Goal: Task Accomplishment & Management: Manage account settings

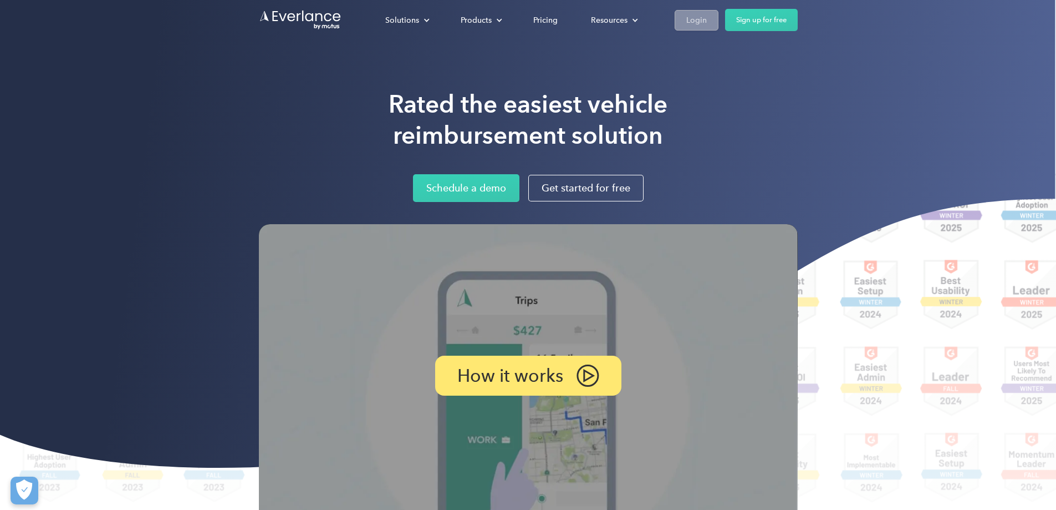
click at [707, 24] on div "Login" at bounding box center [696, 20] width 21 height 14
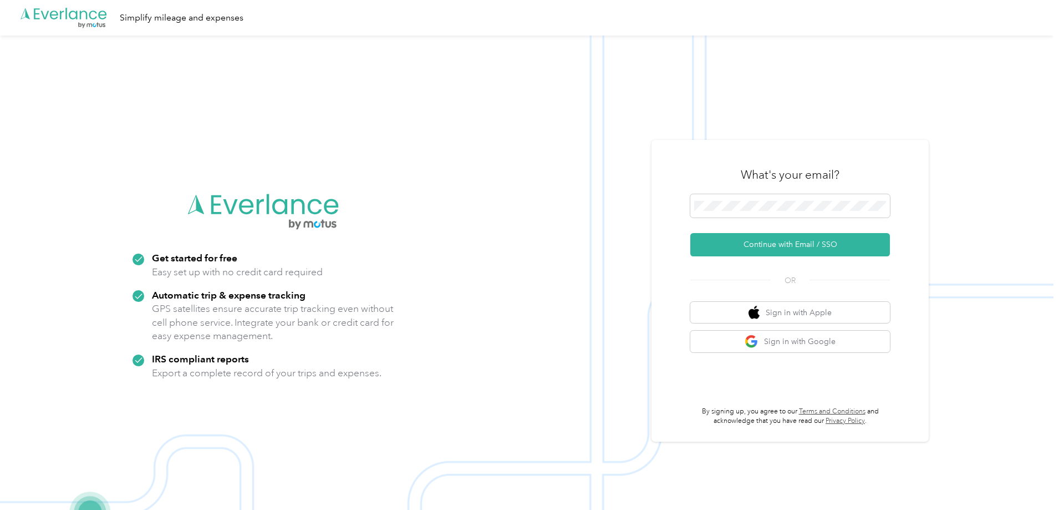
click at [762, 231] on form "Continue with Email / SSO" at bounding box center [790, 225] width 200 height 62
click at [762, 248] on button "Continue with Email / SSO" at bounding box center [790, 244] width 200 height 23
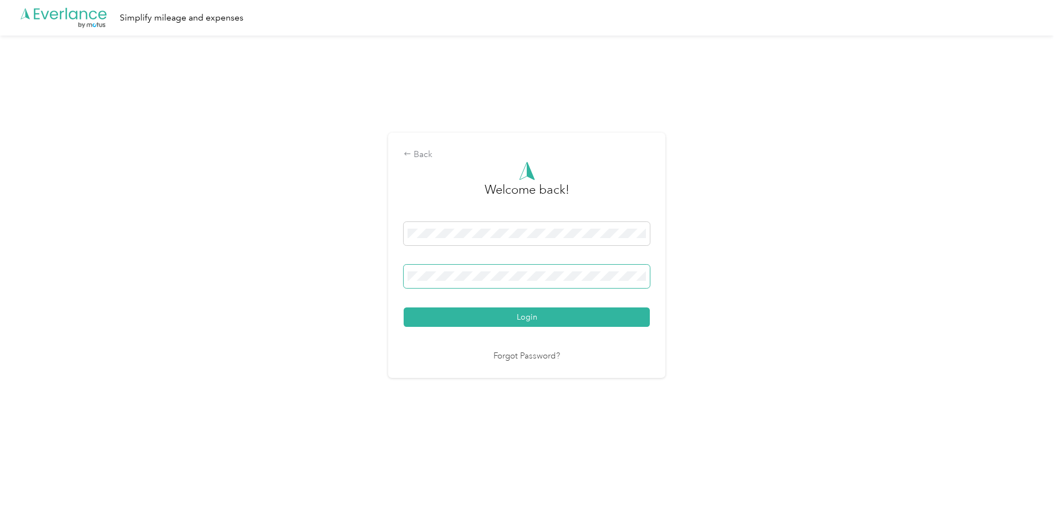
click at [404, 307] on button "Login" at bounding box center [527, 316] width 246 height 19
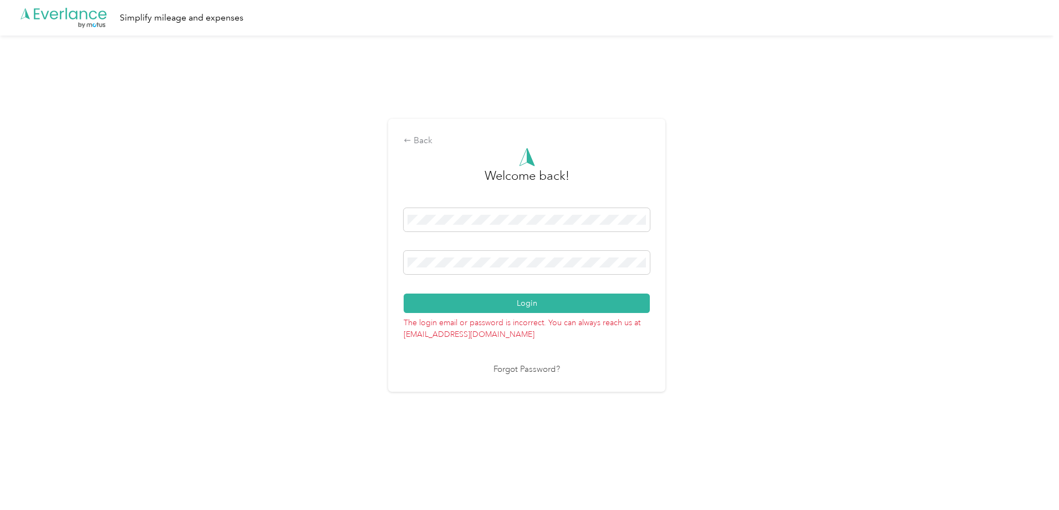
click at [335, 259] on div "Back Welcome back! Login The login email or password is incorrect. You can alwa…" at bounding box center [527, 259] width 1054 height 449
click at [404, 293] on button "Login" at bounding box center [527, 302] width 246 height 19
click at [380, 261] on div "Back Welcome back! Login The login email or password is incorrect. You can alwa…" at bounding box center [527, 259] width 1054 height 449
click at [404, 293] on button "Login" at bounding box center [527, 302] width 246 height 19
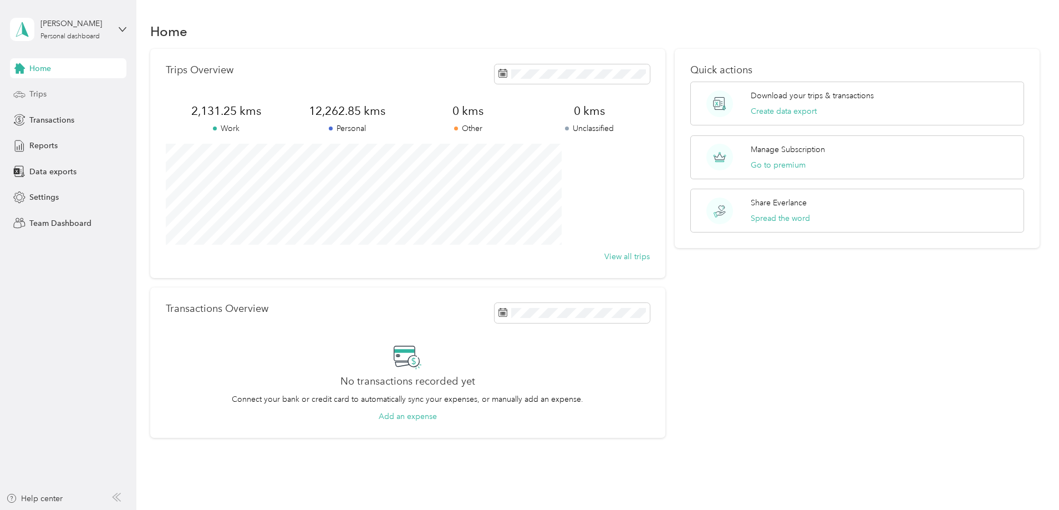
click at [70, 94] on div "Trips" at bounding box center [68, 94] width 116 height 20
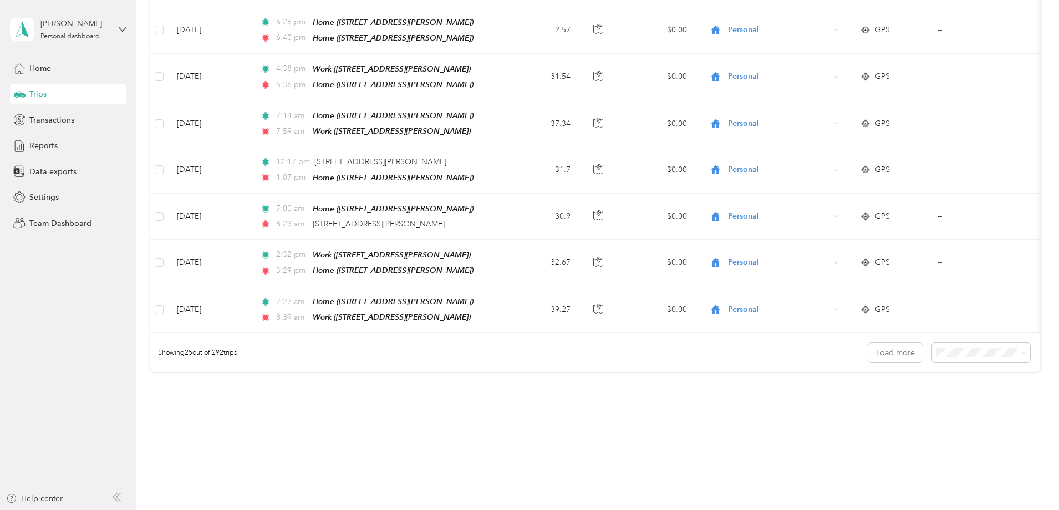
scroll to position [1018, 0]
click at [881, 395] on div "100 per load" at bounding box center [904, 391] width 83 height 12
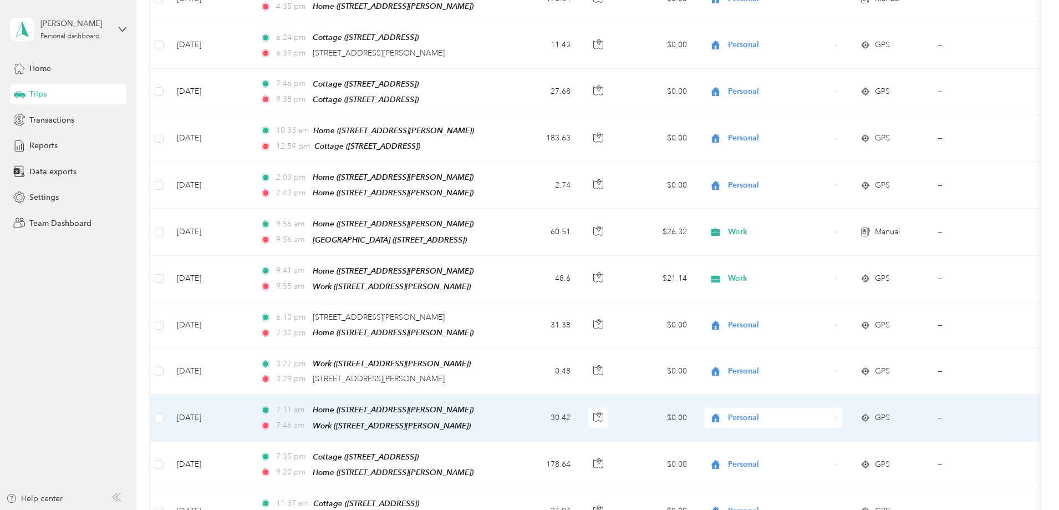
scroll to position [2072, 0]
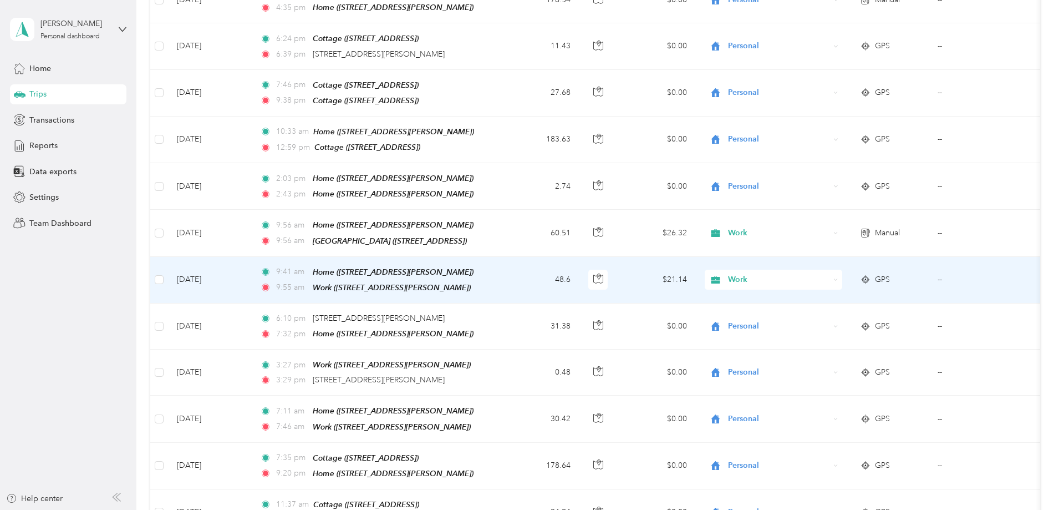
click at [579, 257] on td "48.6" at bounding box center [542, 280] width 73 height 47
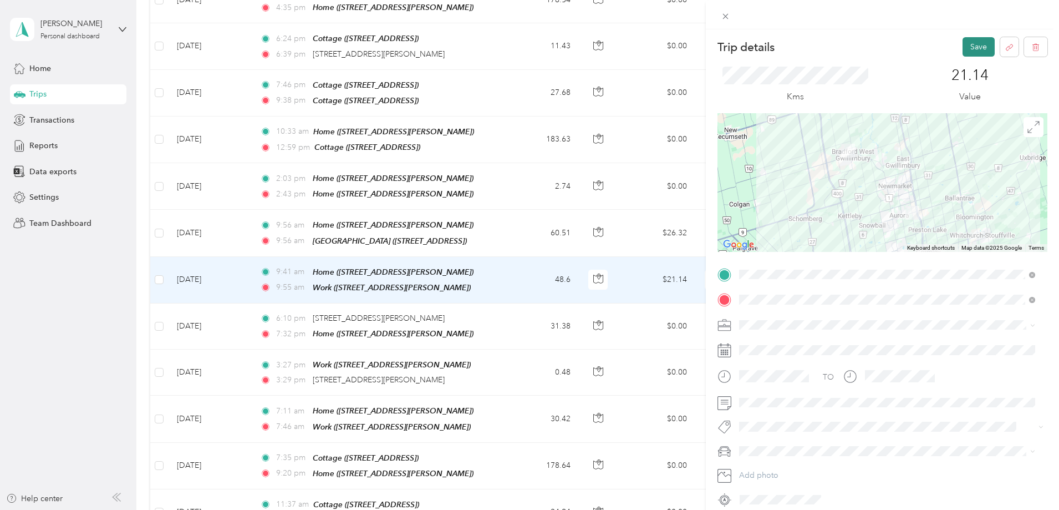
click at [970, 48] on button "Save" at bounding box center [979, 46] width 32 height 19
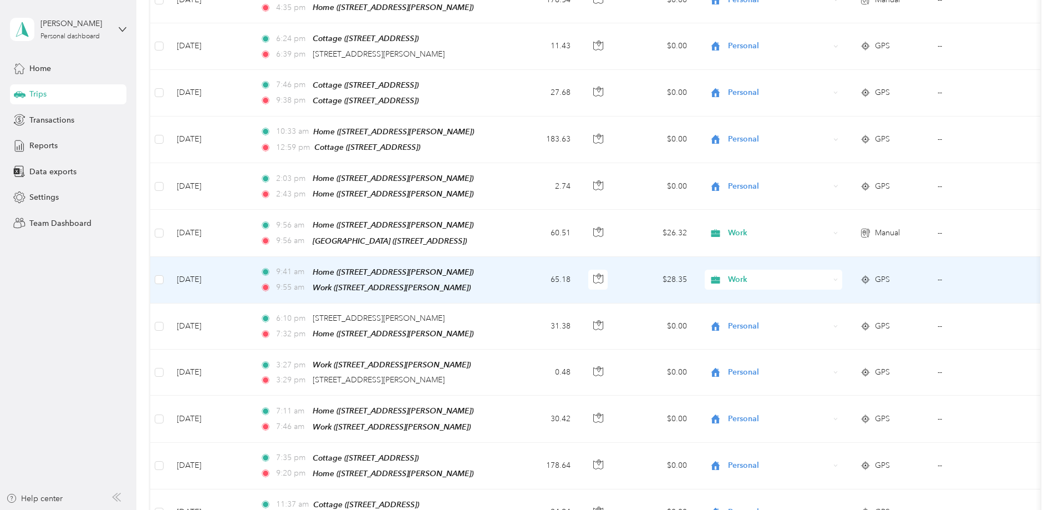
click at [579, 257] on td "65.18" at bounding box center [542, 280] width 73 height 47
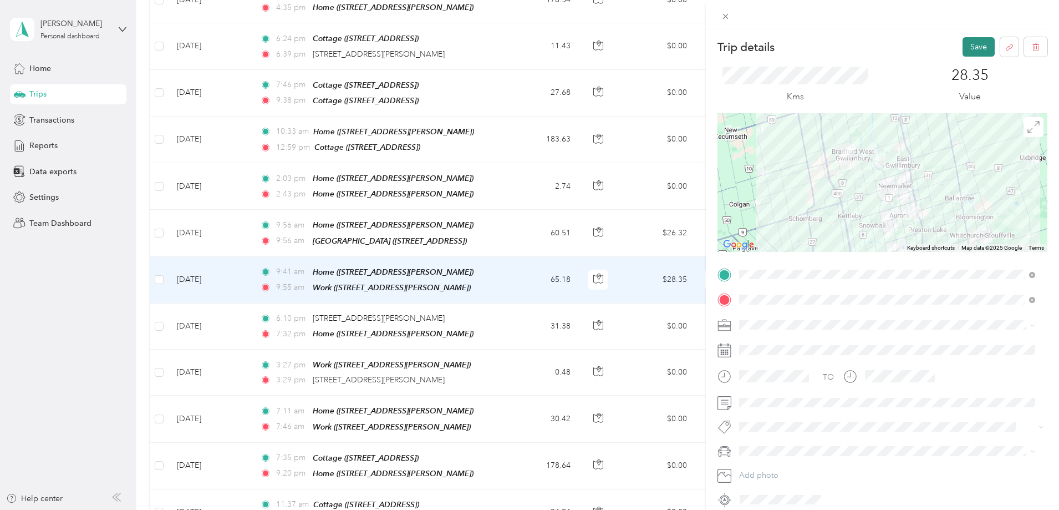
click at [963, 45] on button "Save" at bounding box center [979, 46] width 32 height 19
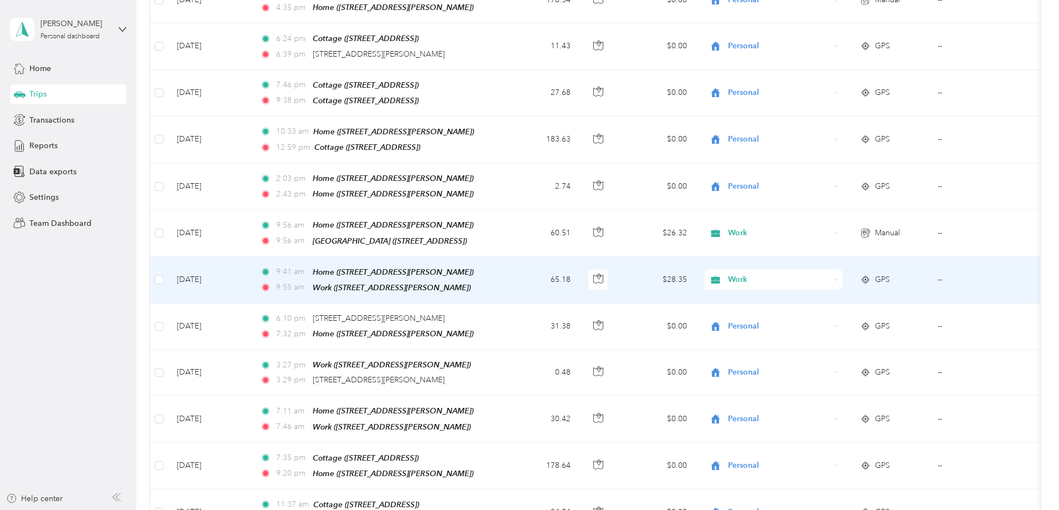
click at [579, 257] on td "65.18" at bounding box center [542, 280] width 73 height 47
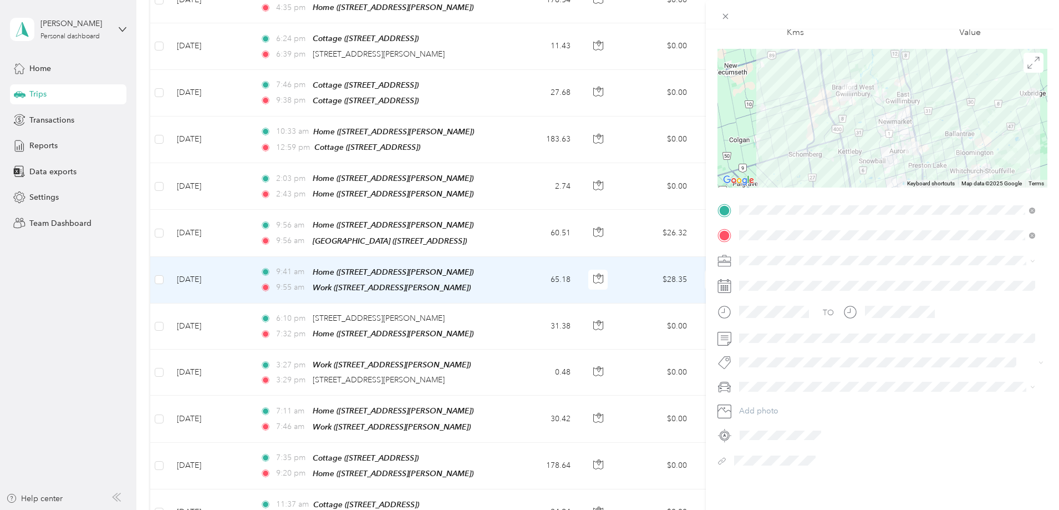
scroll to position [73, 0]
click at [756, 432] on span at bounding box center [780, 435] width 89 height 18
click at [735, 451] on div at bounding box center [888, 460] width 317 height 18
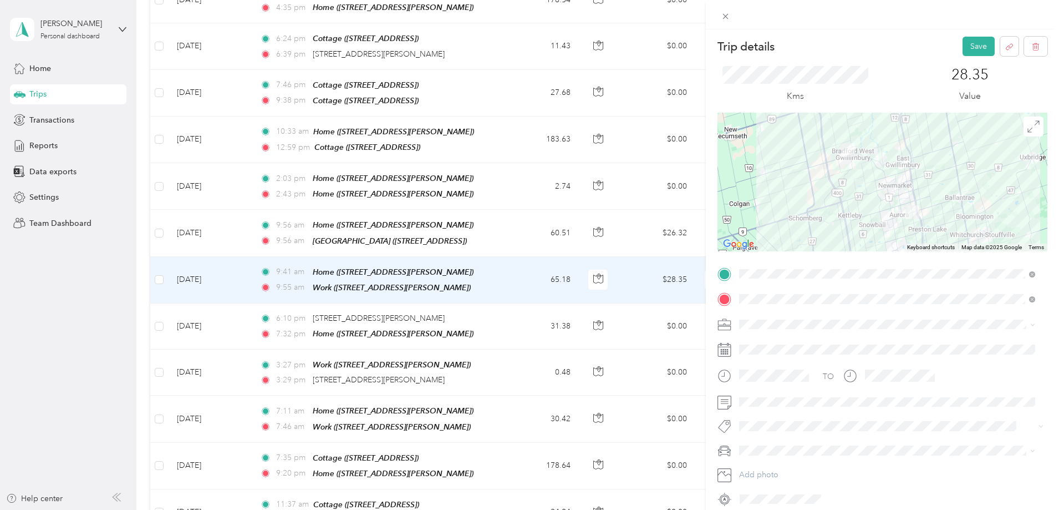
scroll to position [0, 0]
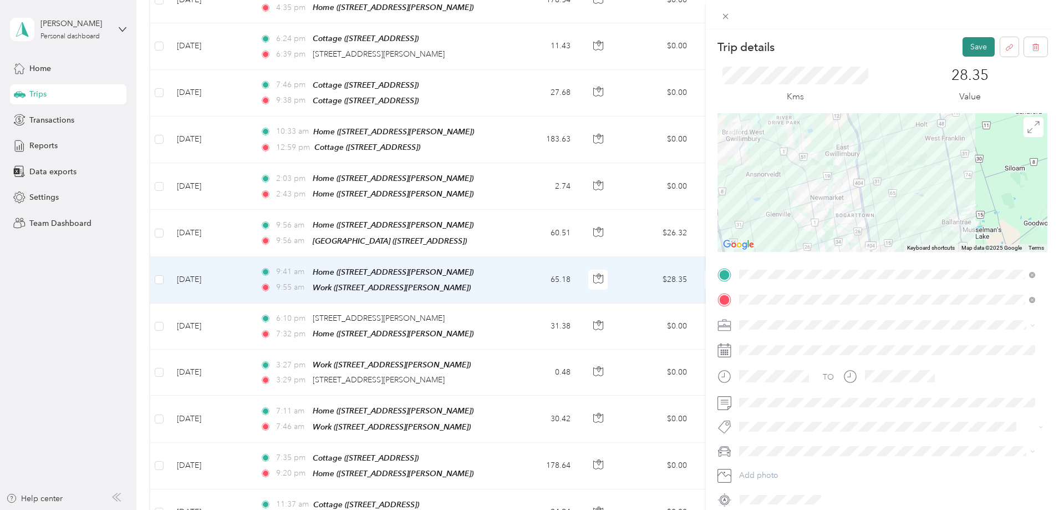
click at [964, 43] on button "Save" at bounding box center [979, 46] width 32 height 19
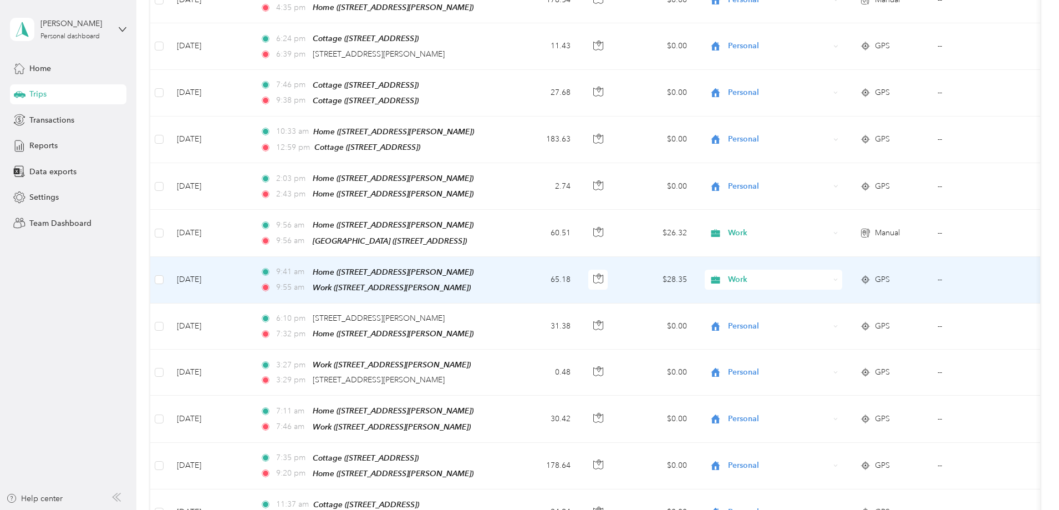
click at [890, 273] on span "GPS" at bounding box center [882, 279] width 15 height 12
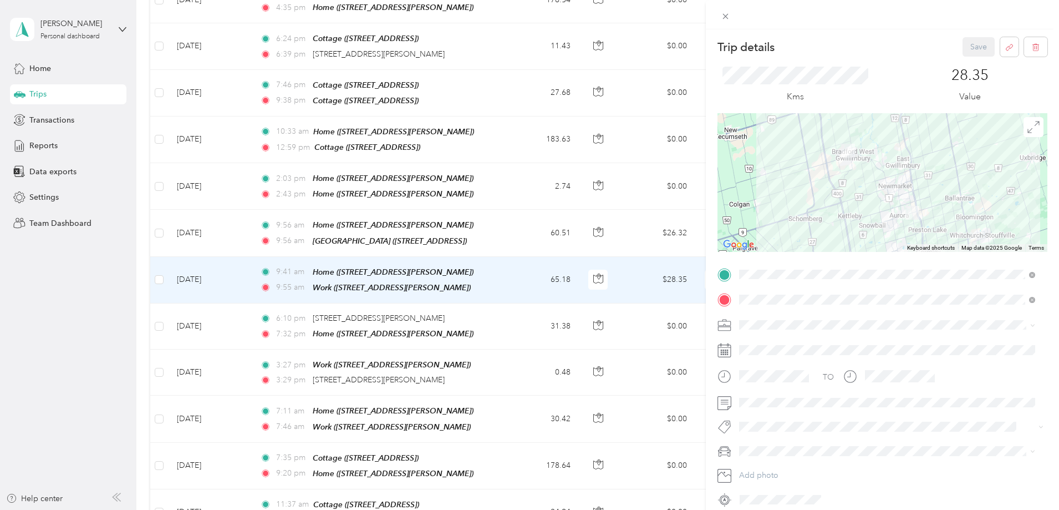
click at [629, 240] on div "Trip details Save This trip cannot be edited because it is either under review,…" at bounding box center [529, 255] width 1059 height 510
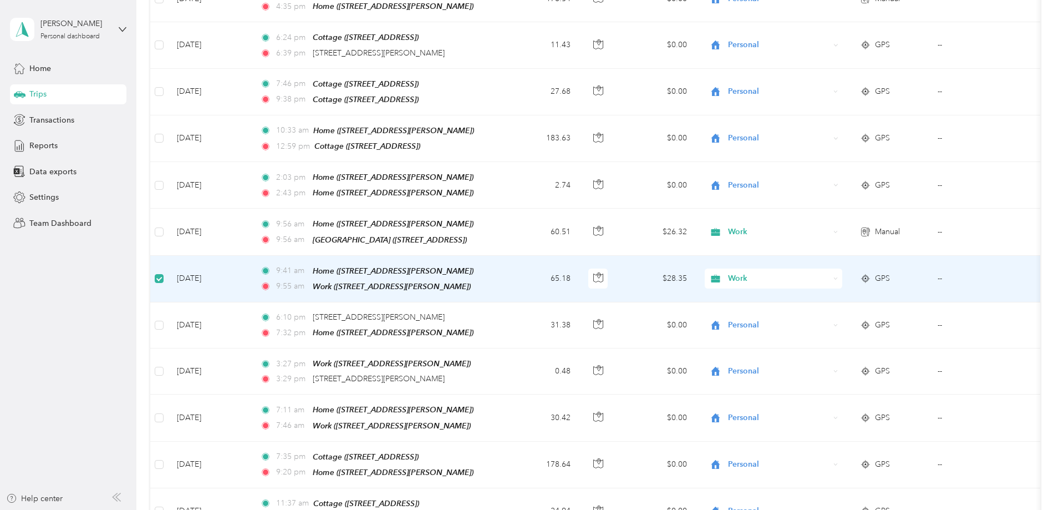
scroll to position [2070, 0]
drag, startPoint x: 297, startPoint y: 245, endPoint x: 286, endPoint y: 238, distance: 13.2
click at [251, 257] on td "[DATE]" at bounding box center [209, 280] width 83 height 47
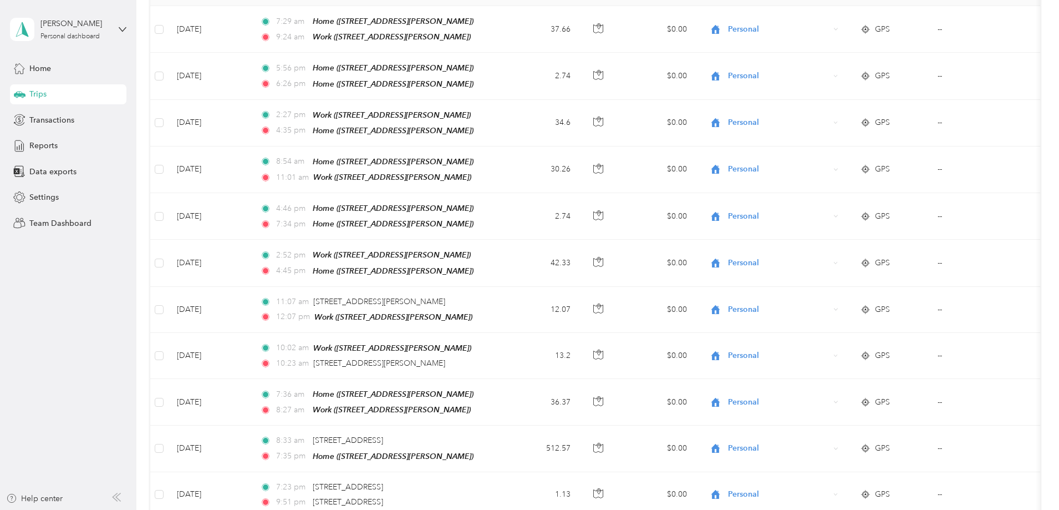
scroll to position [0, 0]
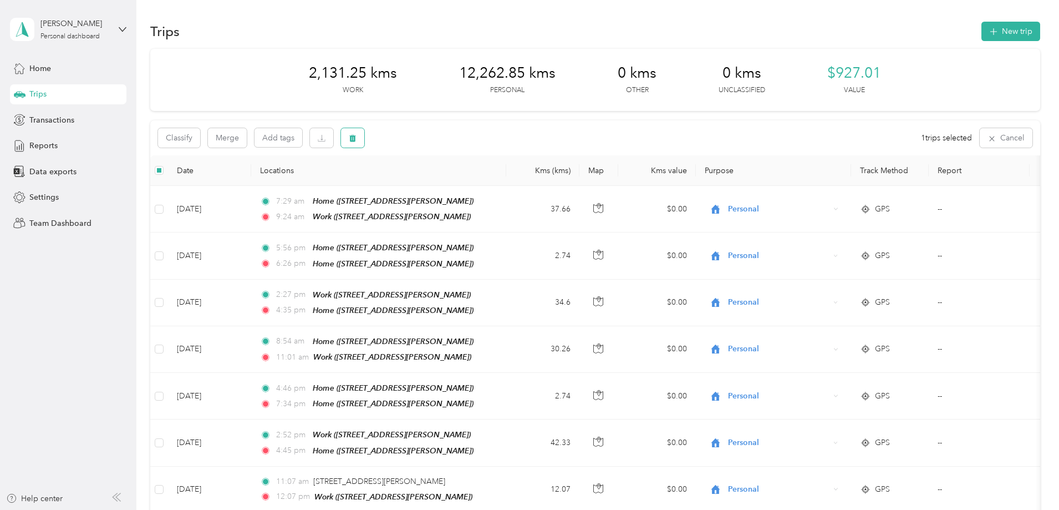
click at [356, 138] on icon "button" at bounding box center [352, 138] width 7 height 7
click at [475, 185] on button "No" at bounding box center [482, 184] width 21 height 18
click at [357, 139] on icon "button" at bounding box center [353, 138] width 8 height 8
click at [498, 181] on button "Yes" at bounding box center [509, 184] width 22 height 18
click at [981, 38] on button "New trip" at bounding box center [1010, 31] width 59 height 19
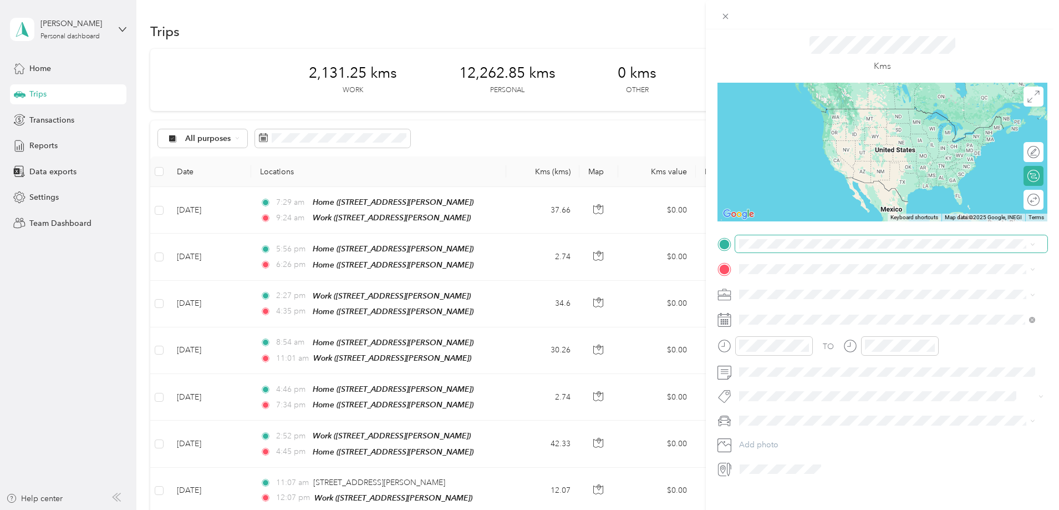
scroll to position [47, 0]
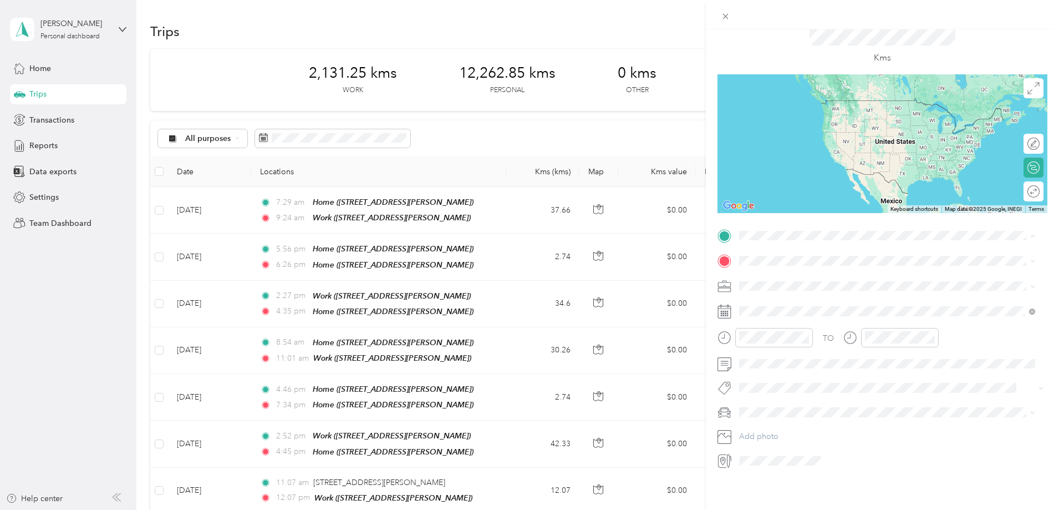
click at [779, 317] on span "[STREET_ADDRESS][PERSON_NAME]" at bounding box center [826, 318] width 132 height 9
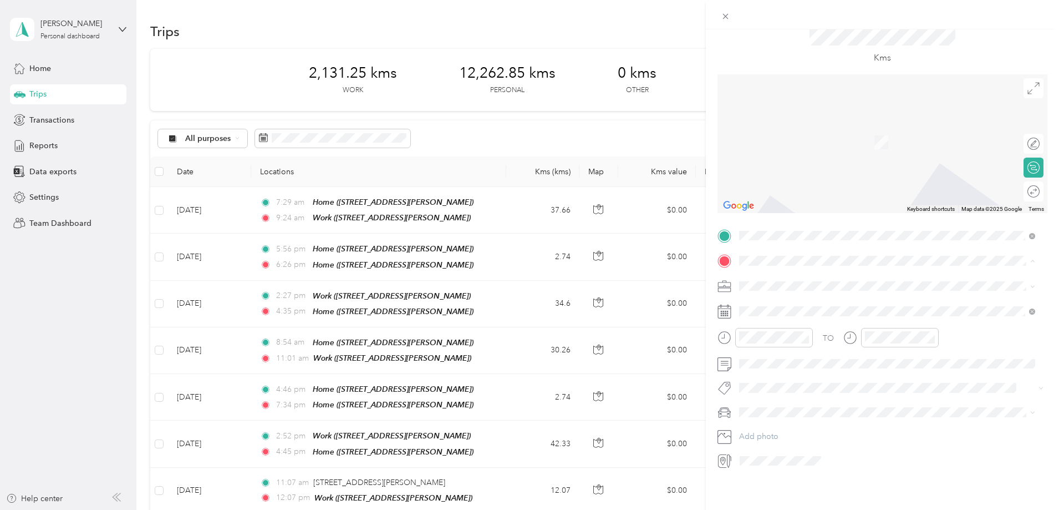
click at [776, 303] on div "Work [STREET_ADDRESS][PERSON_NAME]" at bounding box center [826, 302] width 132 height 23
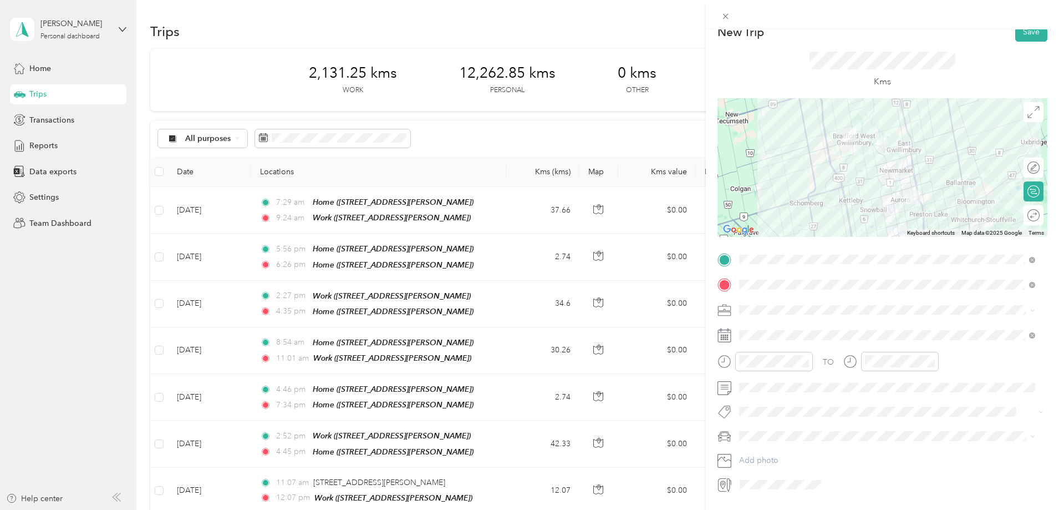
scroll to position [0, 0]
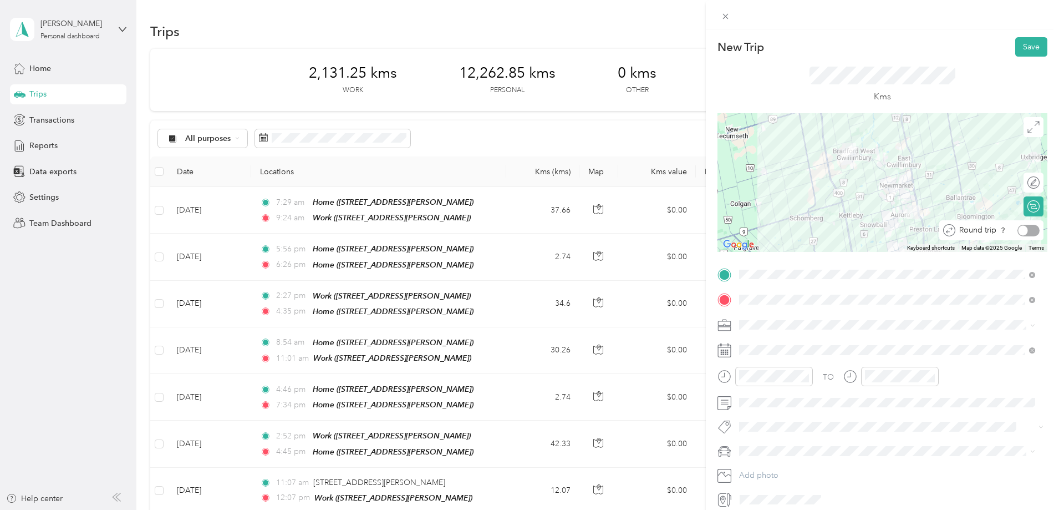
click at [1027, 231] on div at bounding box center [1028, 231] width 22 height 12
click at [1026, 181] on div at bounding box center [1027, 183] width 23 height 12
click at [1025, 210] on div "Calculate route" at bounding box center [994, 207] width 92 height 12
click at [1029, 209] on div at bounding box center [1034, 206] width 10 height 10
click at [1019, 43] on button "Save" at bounding box center [1031, 46] width 32 height 19
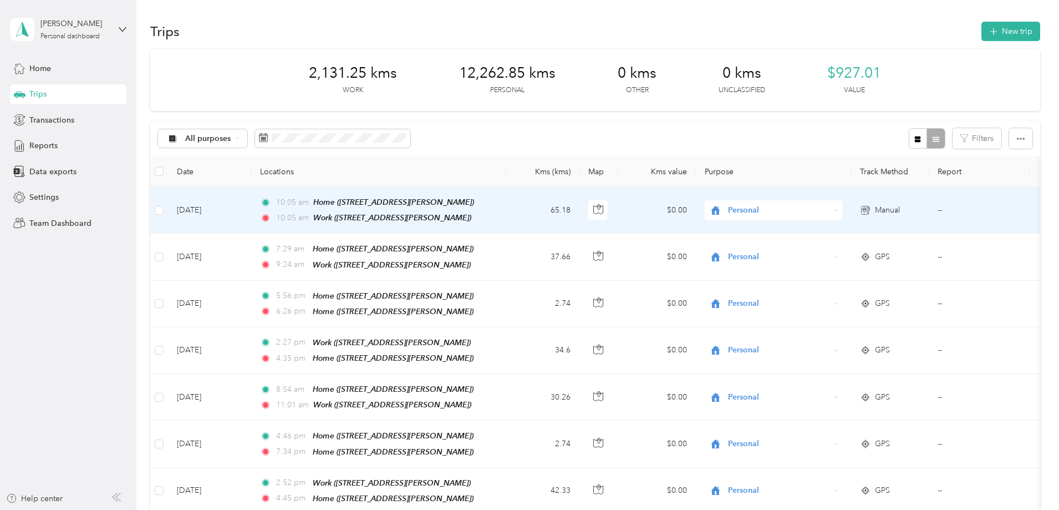
click at [251, 210] on td "[DATE]" at bounding box center [209, 210] width 83 height 47
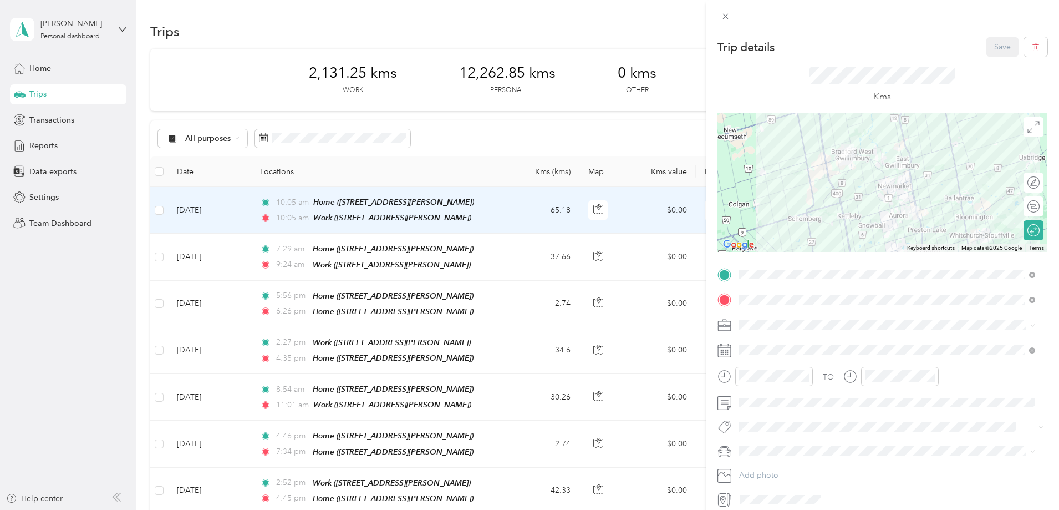
click at [718, 350] on icon at bounding box center [724, 351] width 13 height 12
click at [720, 350] on icon at bounding box center [725, 350] width 14 height 14
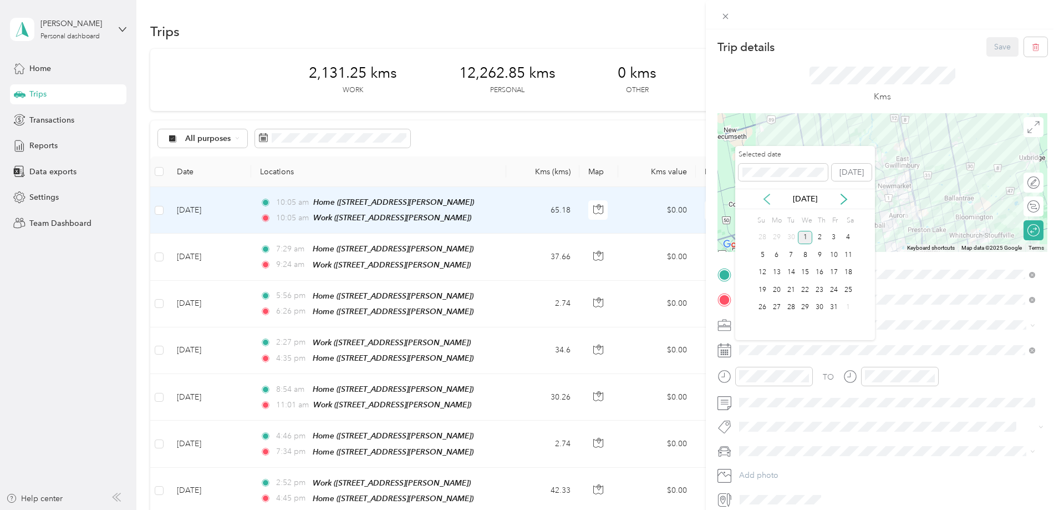
click at [770, 203] on icon at bounding box center [767, 199] width 6 height 10
click at [770, 203] on icon at bounding box center [766, 199] width 11 height 11
click at [846, 192] on div "[DATE]" at bounding box center [805, 199] width 140 height 21
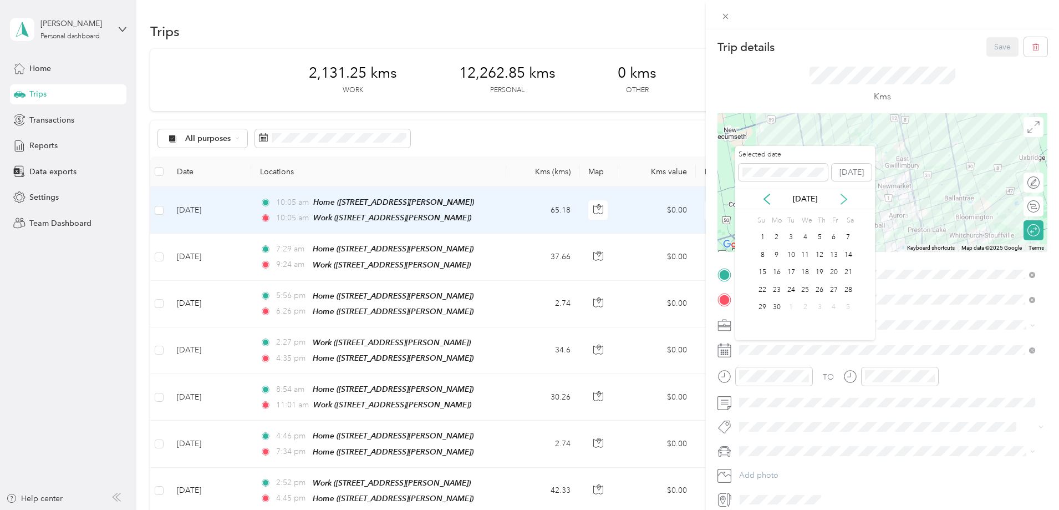
click at [846, 196] on icon at bounding box center [843, 199] width 11 height 11
click at [846, 198] on icon at bounding box center [843, 199] width 11 height 11
click at [820, 253] on div "7" at bounding box center [819, 255] width 14 height 14
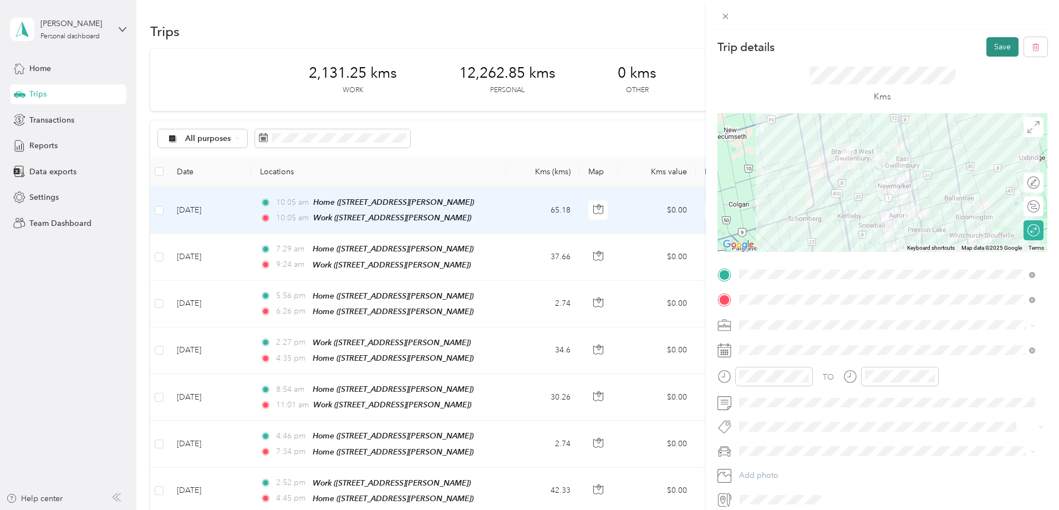
click at [995, 43] on button "Save" at bounding box center [1002, 46] width 32 height 19
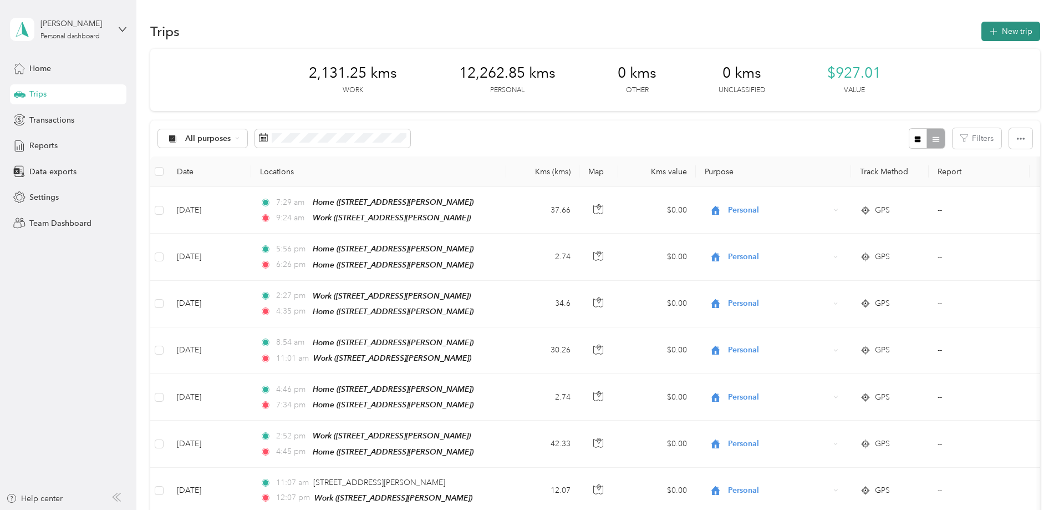
click at [981, 33] on button "New trip" at bounding box center [1010, 31] width 59 height 19
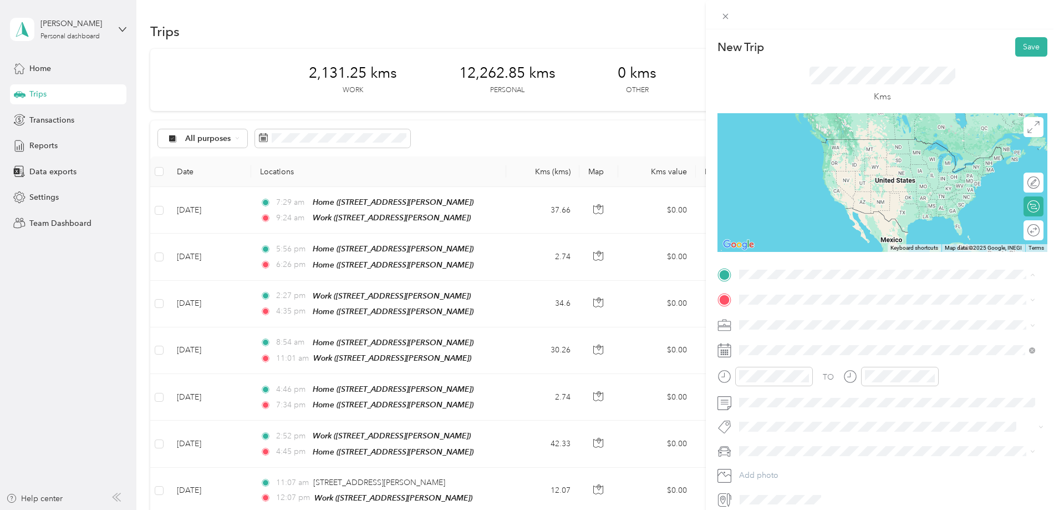
click at [774, 363] on span "[STREET_ADDRESS][PERSON_NAME]" at bounding box center [826, 365] width 132 height 9
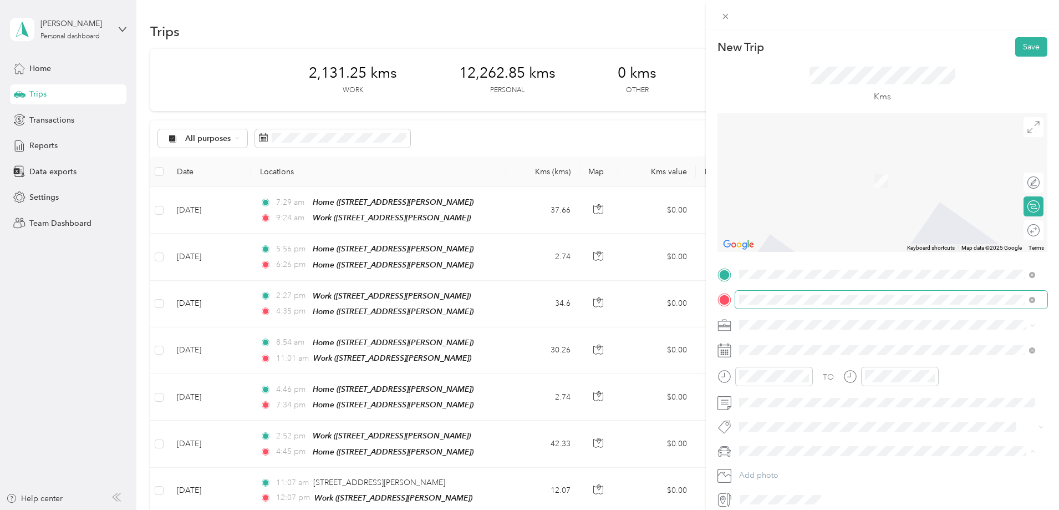
click at [738, 296] on span at bounding box center [891, 300] width 312 height 18
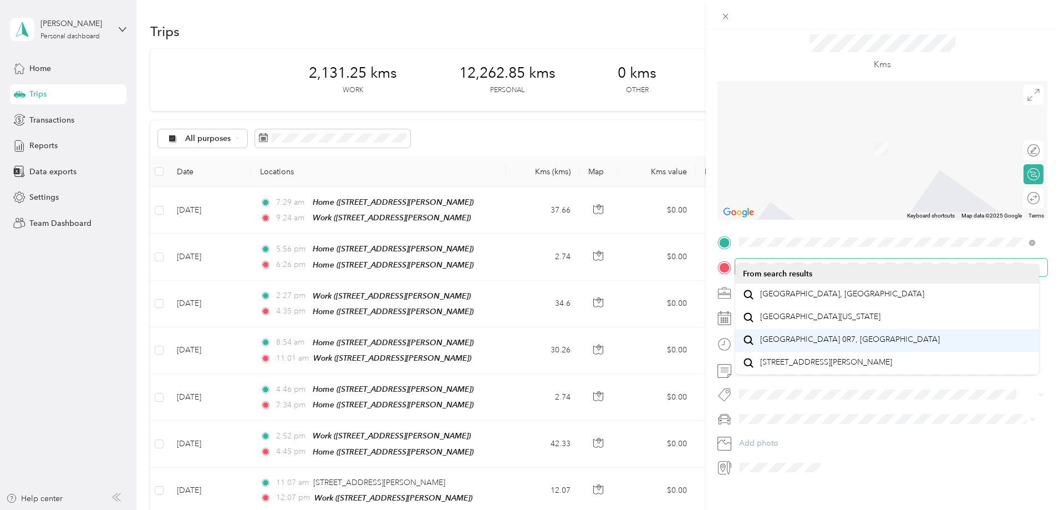
scroll to position [47, 0]
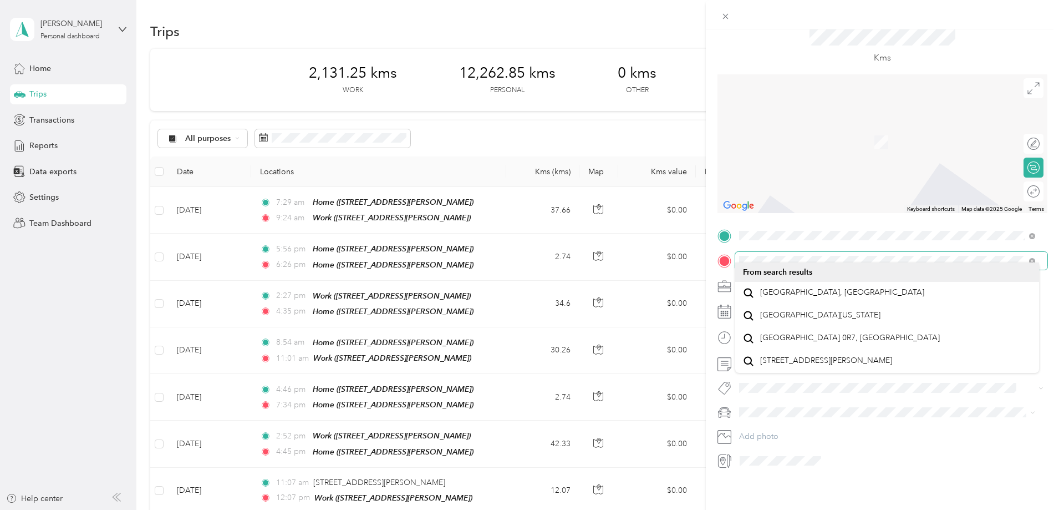
click at [724, 252] on div at bounding box center [883, 261] width 330 height 18
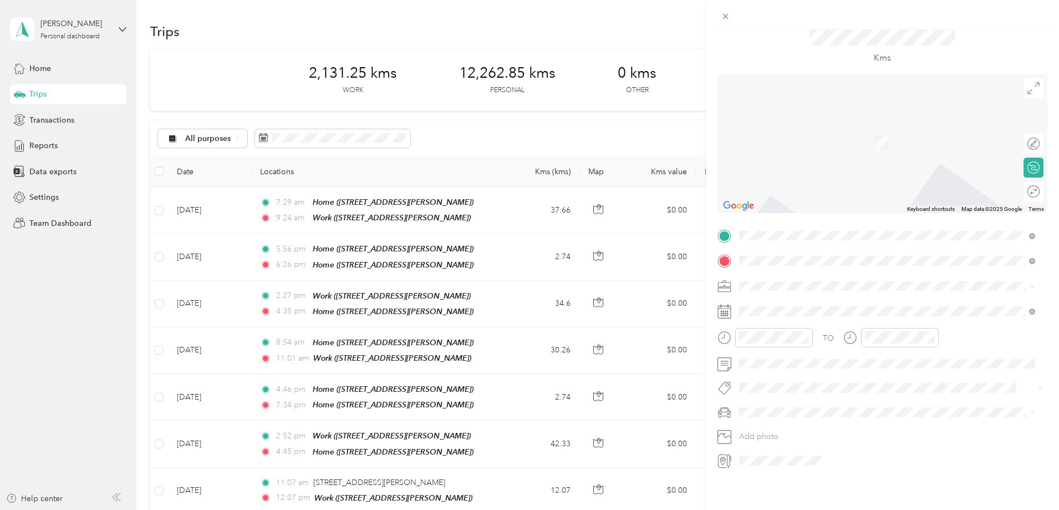
click at [831, 308] on span "[STREET_ADDRESS]" at bounding box center [795, 308] width 70 height 9
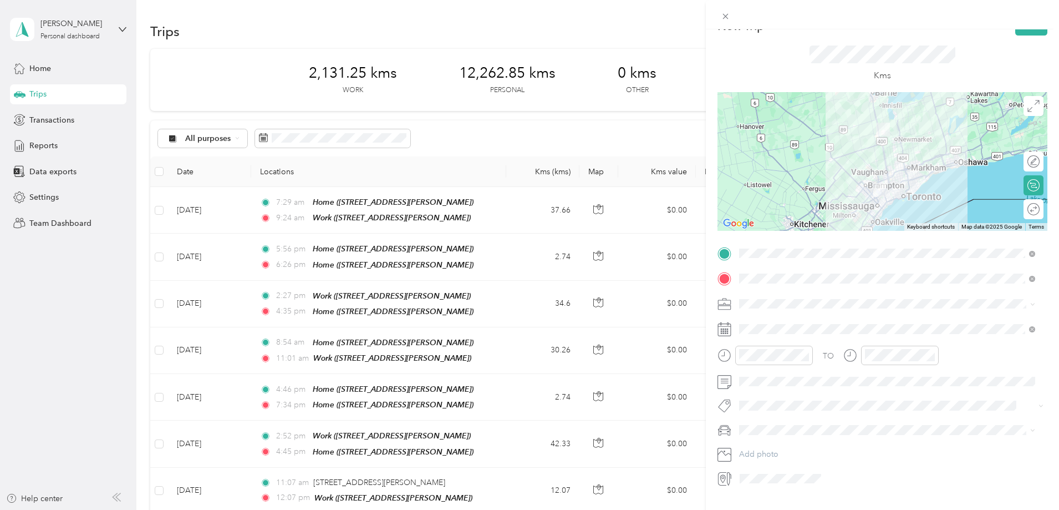
scroll to position [0, 0]
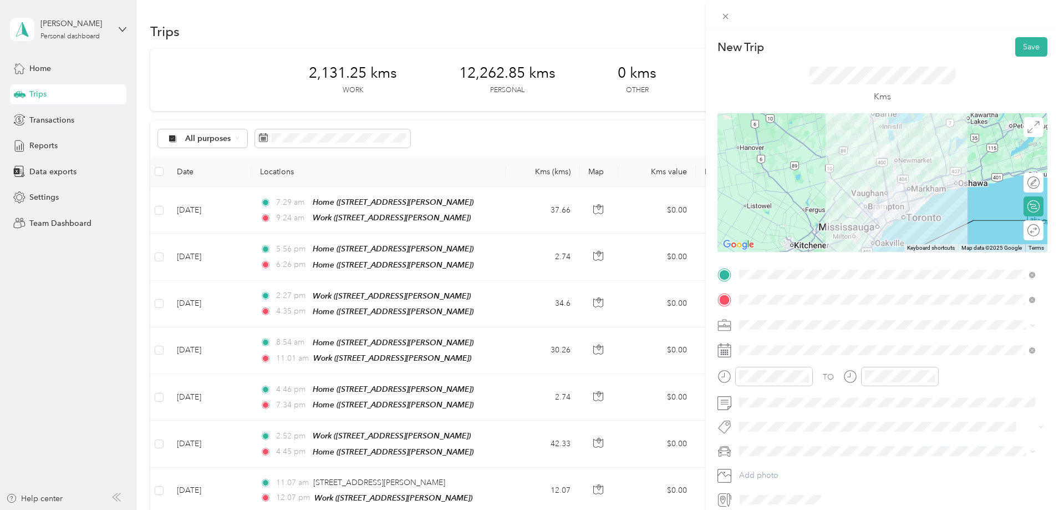
click at [865, 65] on div "Kms" at bounding box center [883, 85] width 330 height 57
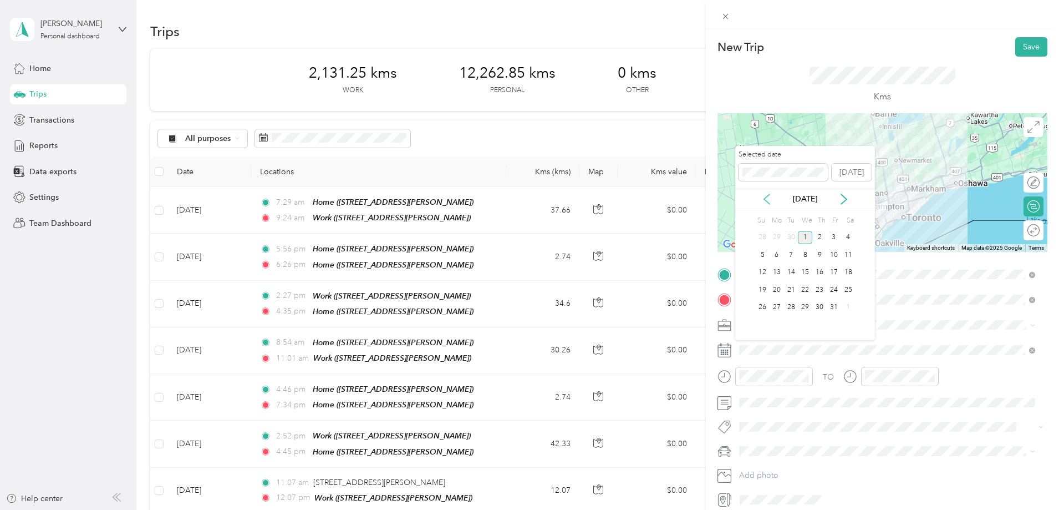
click at [763, 202] on icon at bounding box center [766, 199] width 11 height 11
click at [763, 200] on icon at bounding box center [766, 199] width 11 height 11
click at [831, 252] on div "8" at bounding box center [834, 255] width 14 height 14
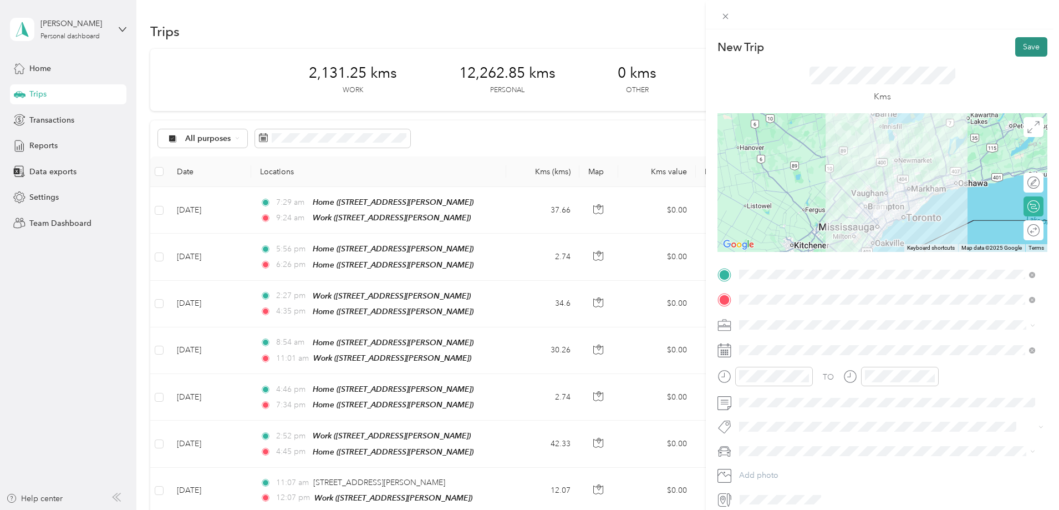
click at [1023, 49] on button "Save" at bounding box center [1031, 46] width 32 height 19
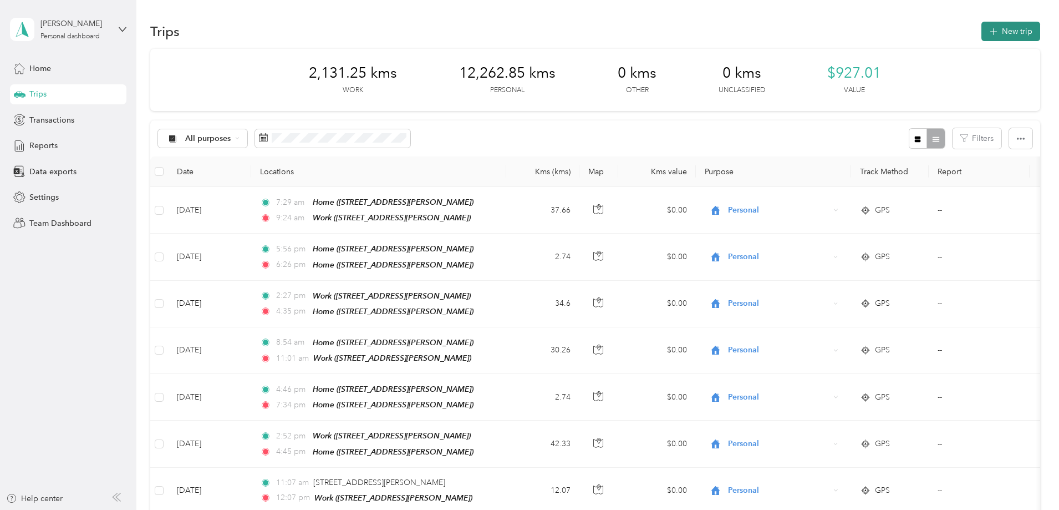
click at [987, 28] on icon "button" at bounding box center [993, 32] width 13 height 13
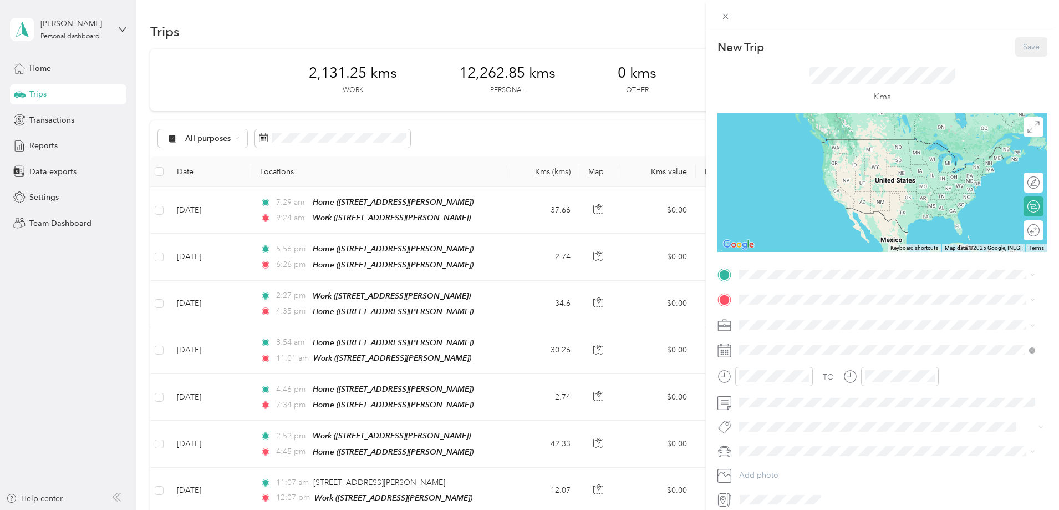
click at [730, 350] on icon at bounding box center [725, 350] width 14 height 14
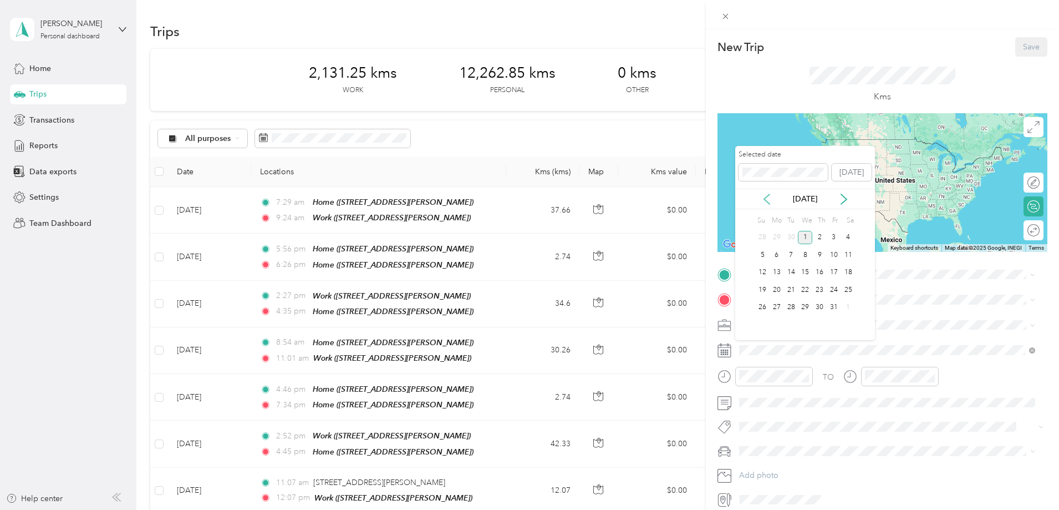
click at [767, 198] on icon at bounding box center [766, 199] width 11 height 11
click at [767, 197] on icon at bounding box center [766, 199] width 11 height 11
click at [801, 273] on div "13" at bounding box center [805, 273] width 14 height 14
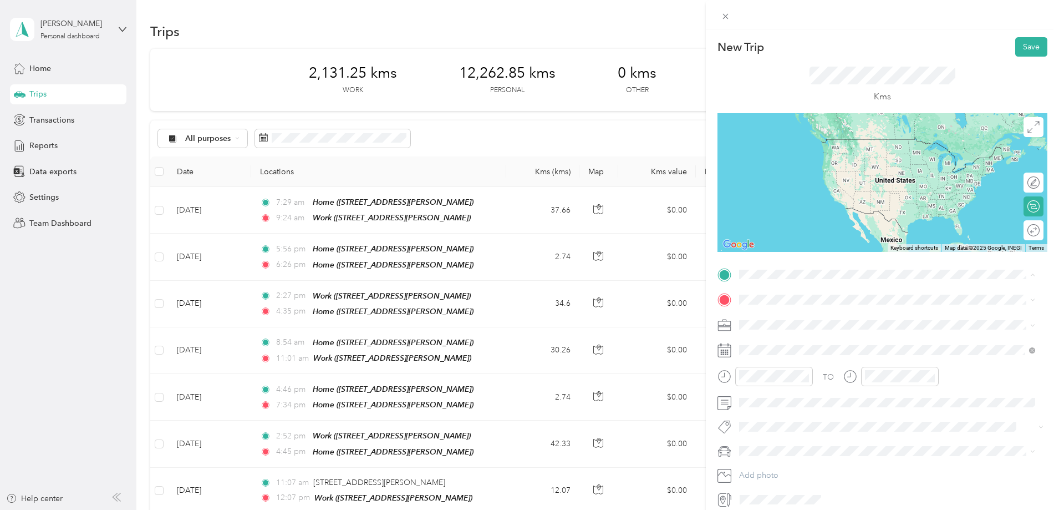
click at [781, 390] on div "[GEOGRAPHIC_DATA][STREET_ADDRESS][GEOGRAPHIC_DATA]" at bounding box center [795, 394] width 70 height 23
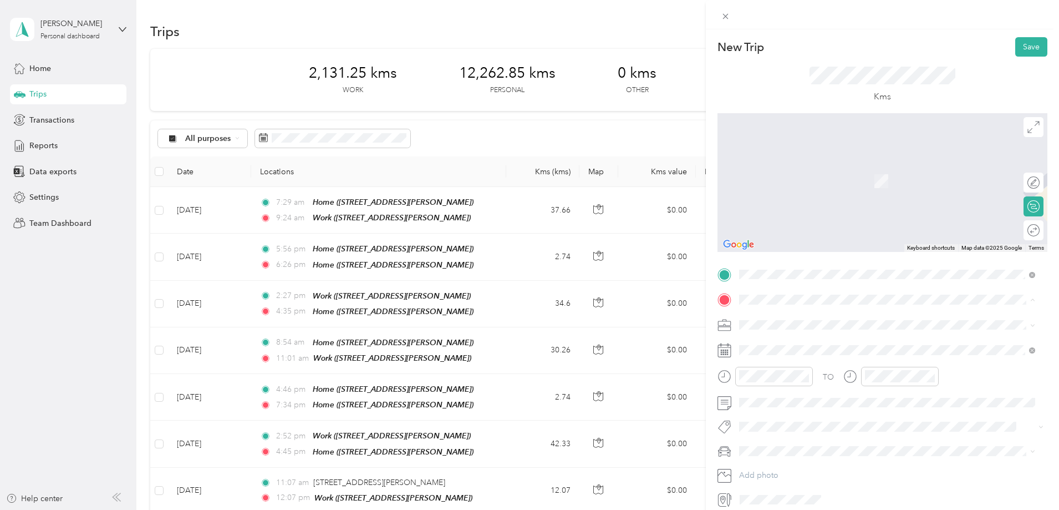
click at [768, 384] on div "Home [STREET_ADDRESS][PERSON_NAME]" at bounding box center [826, 384] width 132 height 23
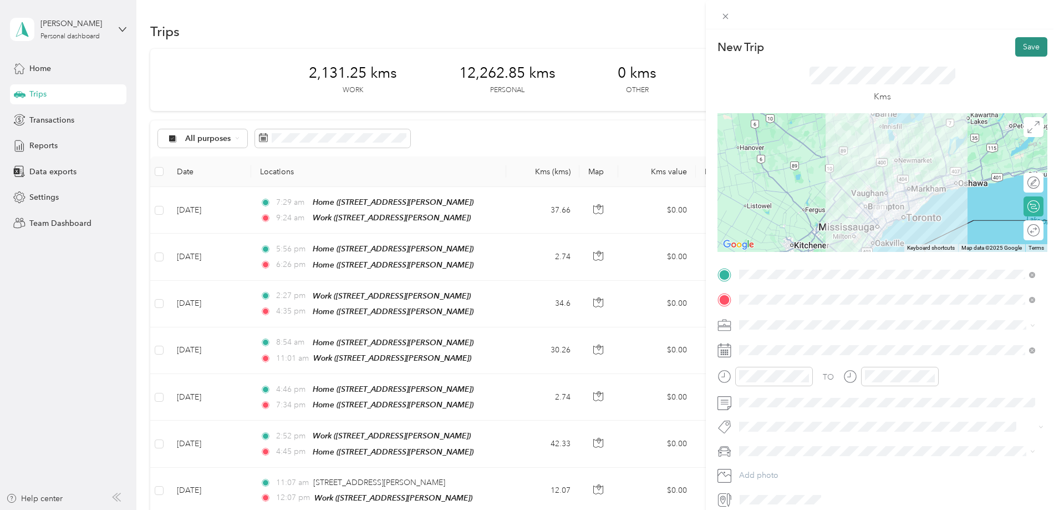
click at [1021, 44] on button "Save" at bounding box center [1031, 46] width 32 height 19
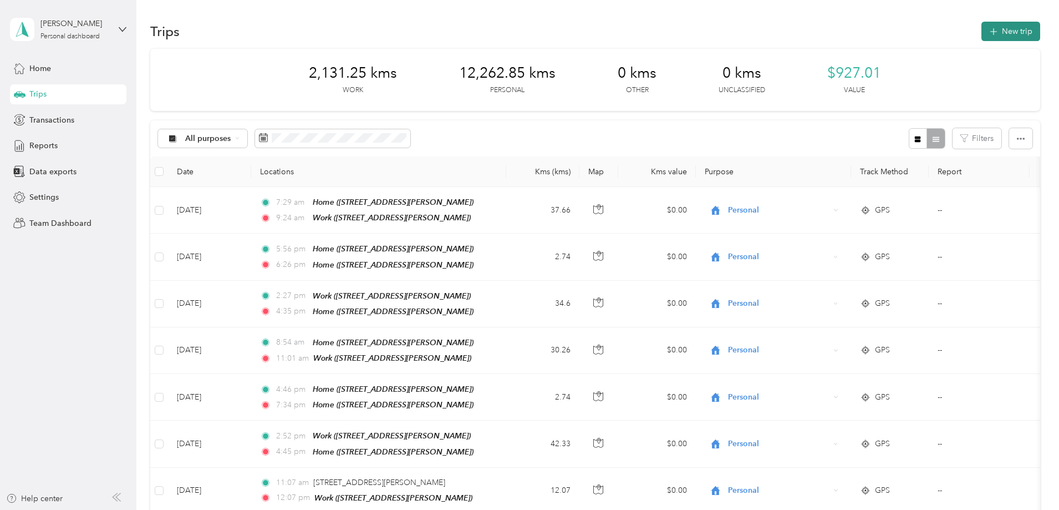
click at [981, 33] on button "New trip" at bounding box center [1010, 31] width 59 height 19
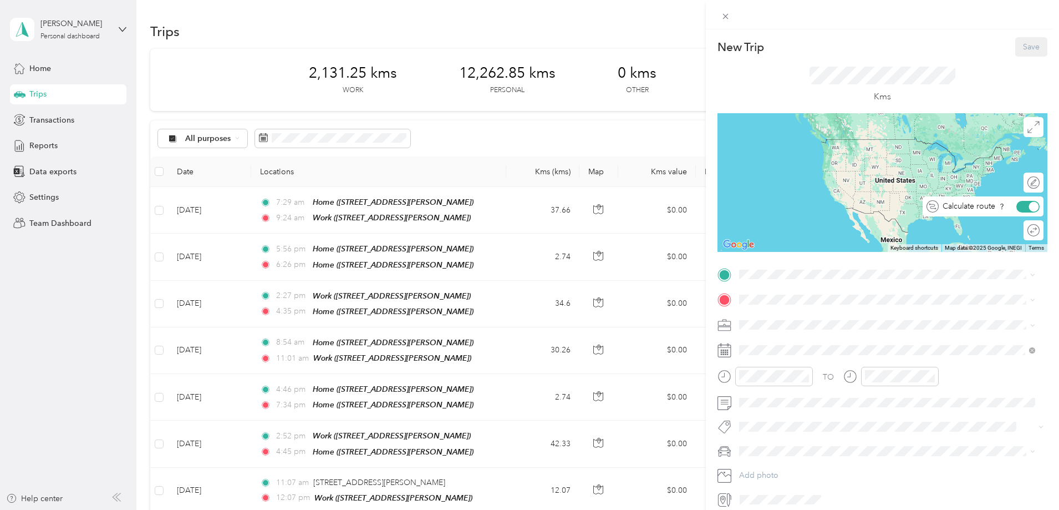
click at [1029, 205] on div at bounding box center [1034, 206] width 10 height 10
click at [1021, 233] on div "Round trip" at bounding box center [996, 231] width 85 height 12
click at [1024, 230] on div "Round trip" at bounding box center [996, 231] width 85 height 12
click at [1012, 231] on div "Round trip" at bounding box center [996, 231] width 85 height 12
click at [1025, 207] on div at bounding box center [1030, 207] width 19 height 12
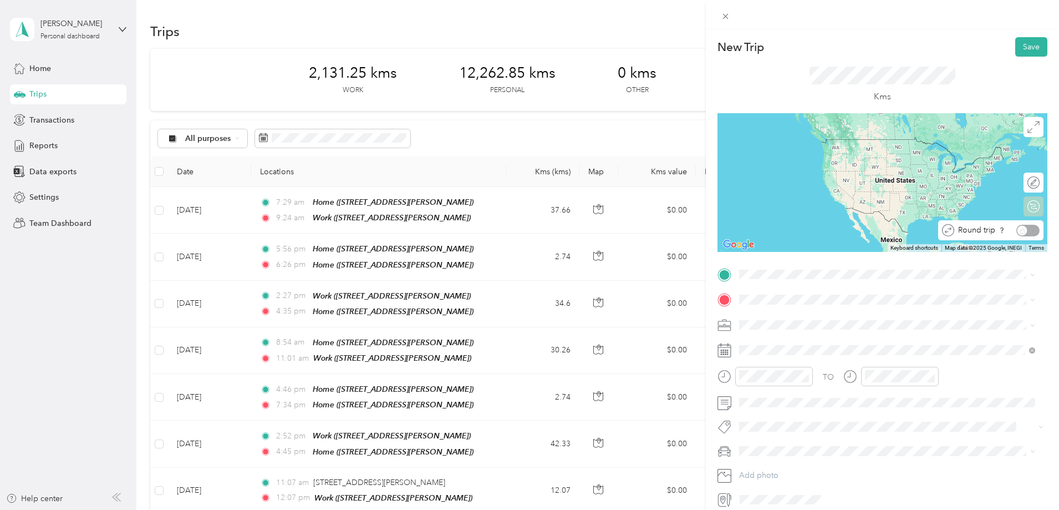
click at [1024, 231] on div "Round trip" at bounding box center [996, 231] width 85 height 12
drag, startPoint x: 1021, startPoint y: 230, endPoint x: 1011, endPoint y: 231, distance: 10.5
click at [1012, 231] on div "Round trip" at bounding box center [996, 231] width 85 height 12
click at [1011, 231] on div "Round trip" at bounding box center [996, 231] width 85 height 12
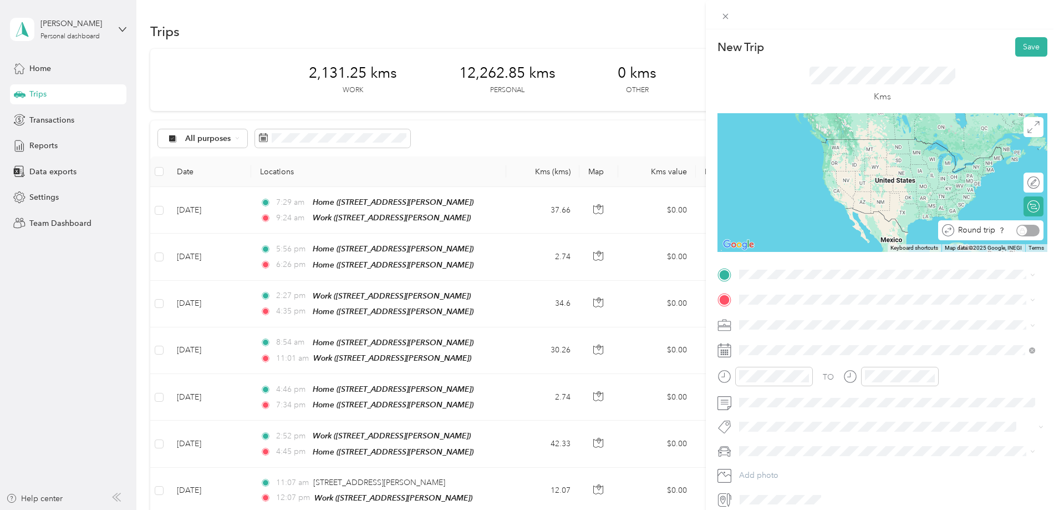
click at [1017, 231] on div "Round trip" at bounding box center [996, 231] width 85 height 12
click at [1020, 181] on div at bounding box center [1027, 183] width 23 height 12
click at [1020, 231] on div "Round trip" at bounding box center [997, 231] width 84 height 12
click at [1014, 228] on div "Round trip" at bounding box center [996, 231] width 85 height 12
click at [1029, 182] on div at bounding box center [1034, 182] width 10 height 10
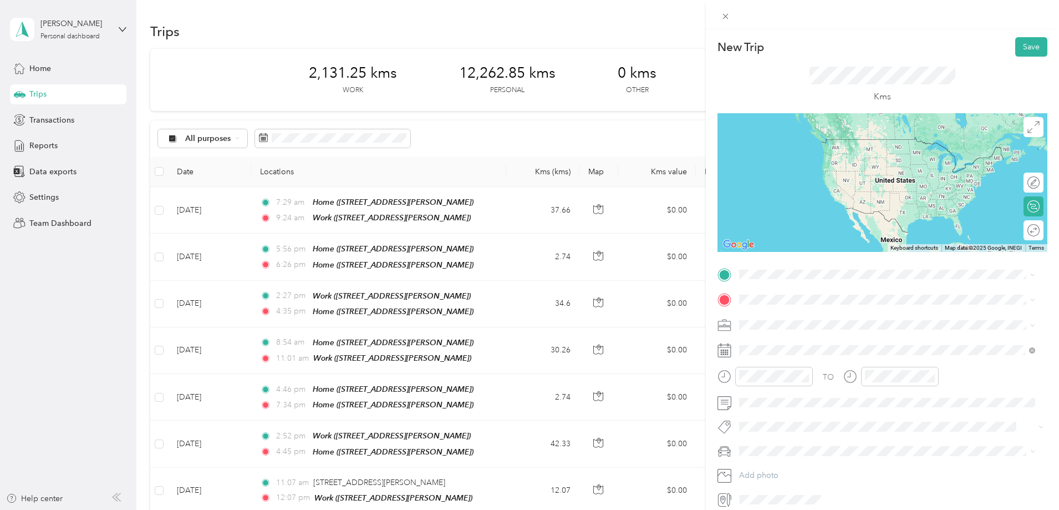
click at [781, 360] on div "Home [STREET_ADDRESS][PERSON_NAME]" at bounding box center [826, 358] width 132 height 23
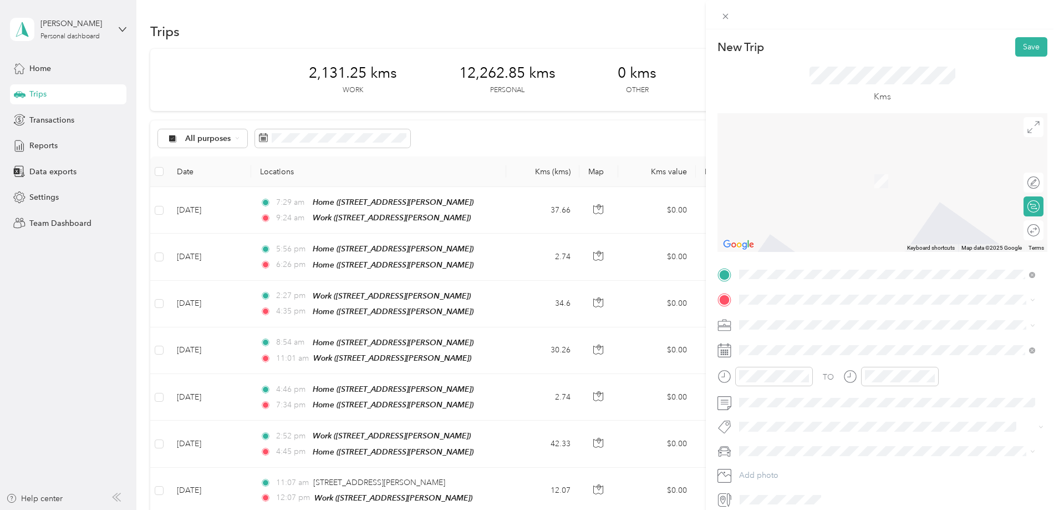
click at [781, 349] on div "Work [STREET_ADDRESS][PERSON_NAME]" at bounding box center [826, 348] width 132 height 23
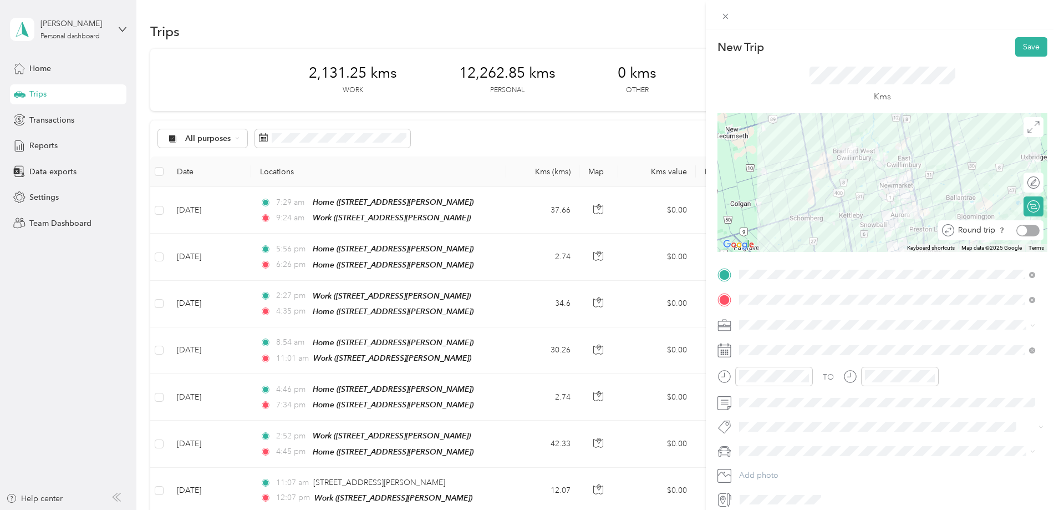
click at [1022, 229] on div at bounding box center [1027, 231] width 23 height 12
click at [721, 350] on rect at bounding box center [722, 350] width 2 height 2
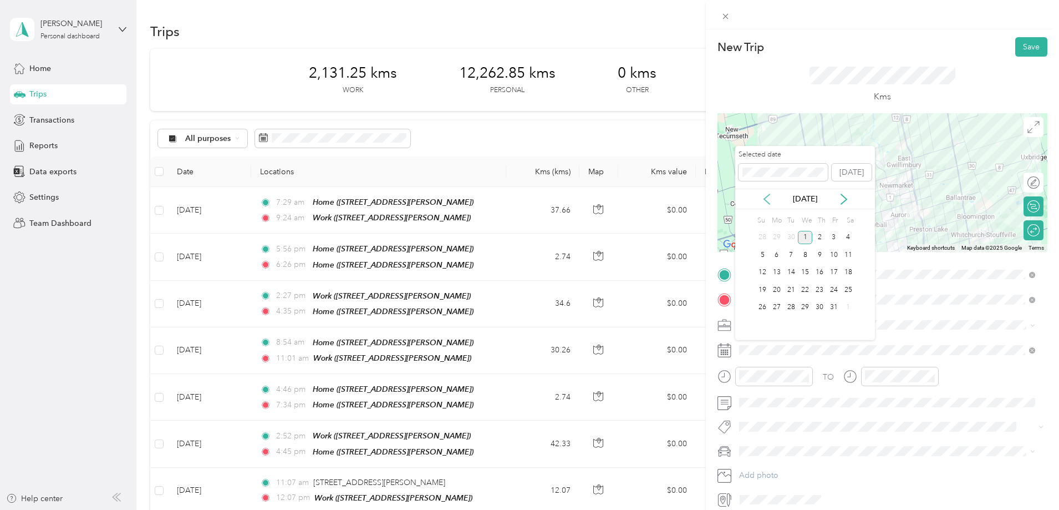
click at [766, 201] on icon at bounding box center [767, 199] width 6 height 10
click at [818, 269] on div "14" at bounding box center [819, 273] width 14 height 14
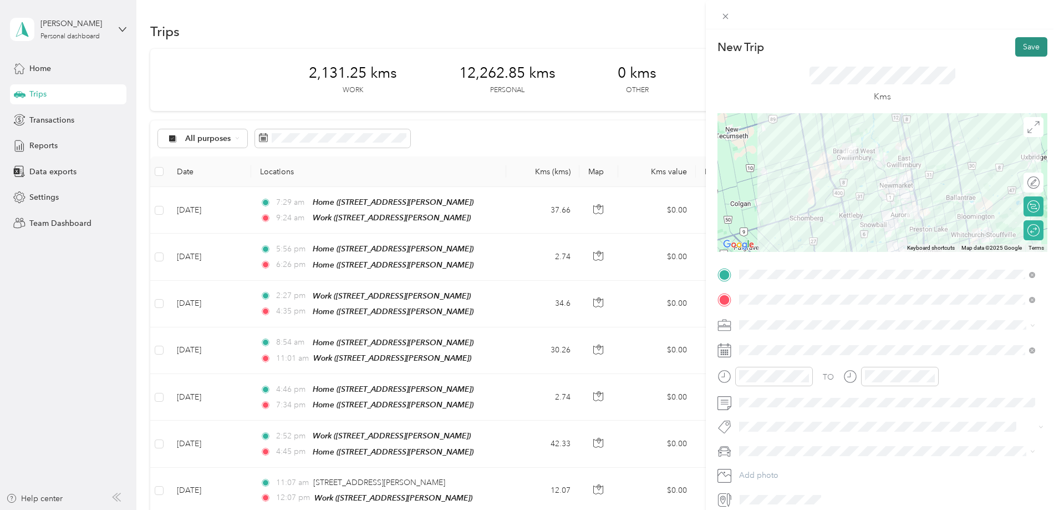
click at [1018, 48] on button "Save" at bounding box center [1031, 46] width 32 height 19
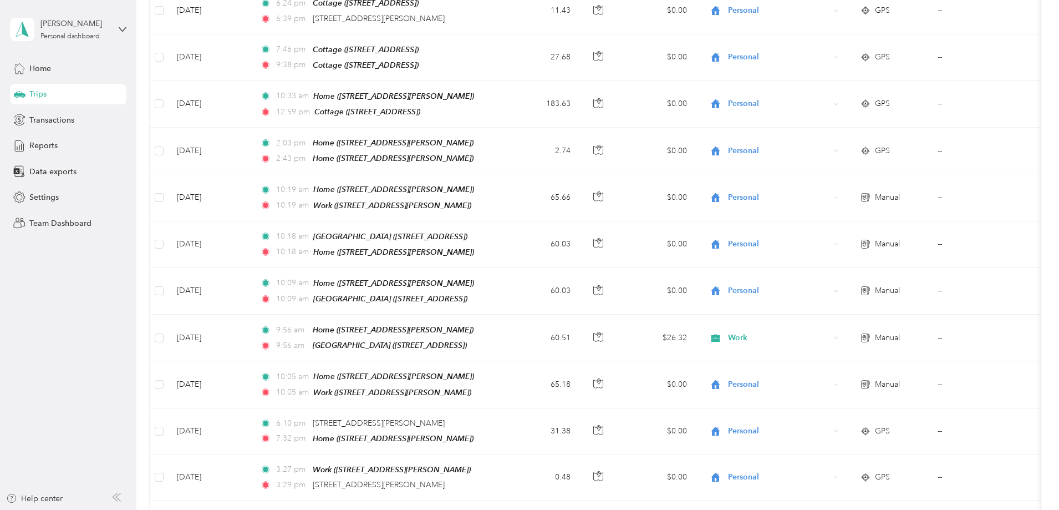
scroll to position [2052, 0]
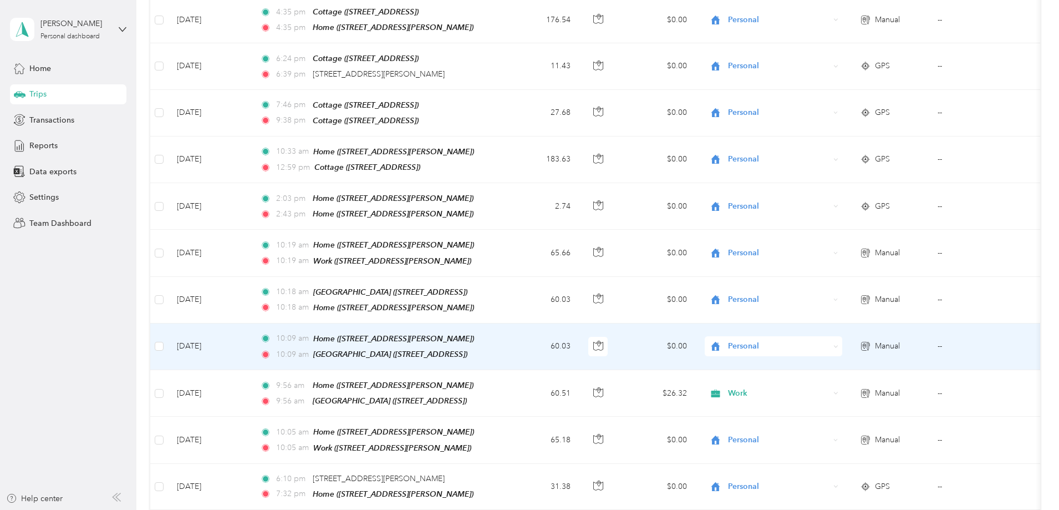
click at [808, 340] on span "Personal" at bounding box center [778, 346] width 101 height 12
click at [813, 318] on span "Work" at bounding box center [857, 322] width 103 height 12
click at [838, 344] on icon at bounding box center [835, 346] width 5 height 5
click at [823, 319] on span "Work" at bounding box center [857, 322] width 103 height 12
click at [444, 332] on div "Home ([STREET_ADDRESS][PERSON_NAME])" at bounding box center [393, 338] width 161 height 13
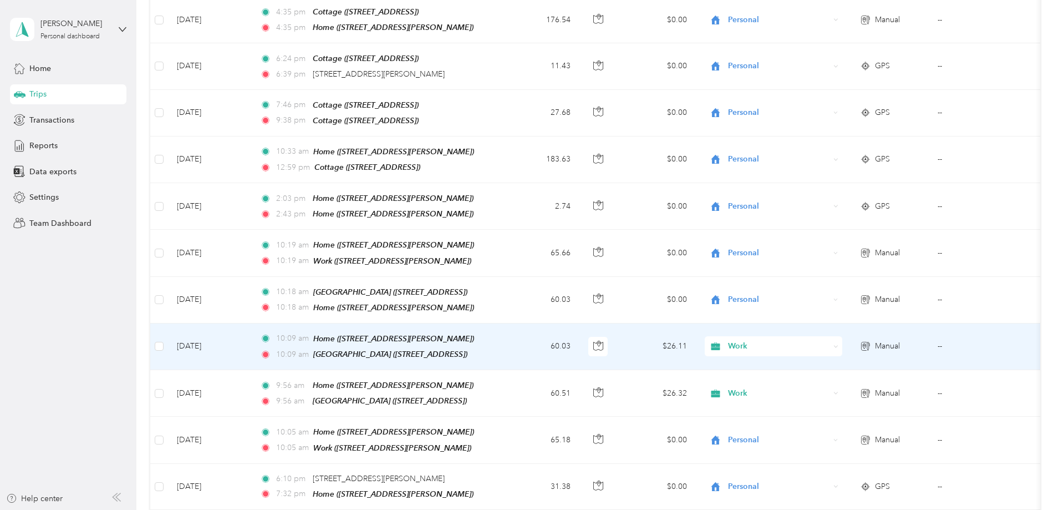
click at [251, 323] on td "[DATE]" at bounding box center [209, 346] width 83 height 47
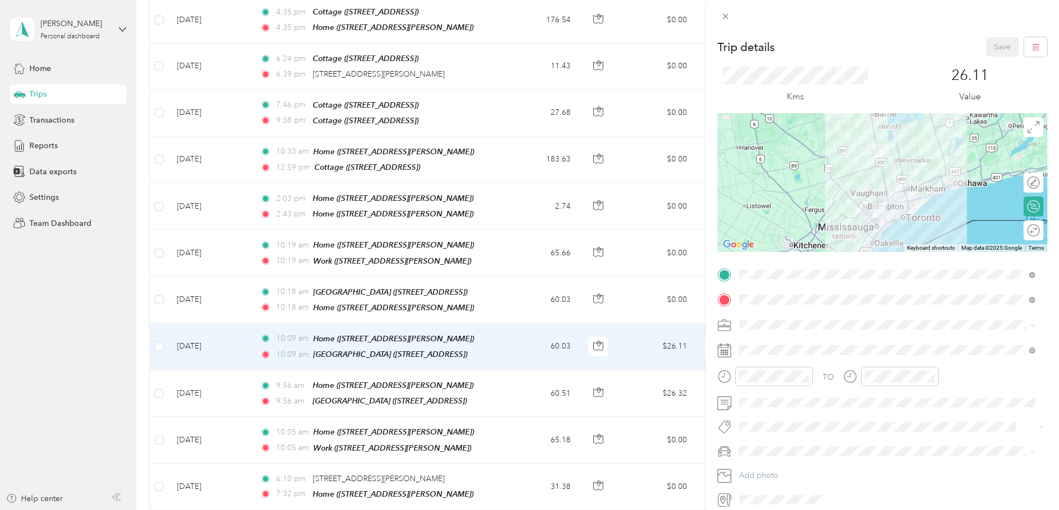
click at [727, 350] on rect at bounding box center [728, 350] width 2 height 2
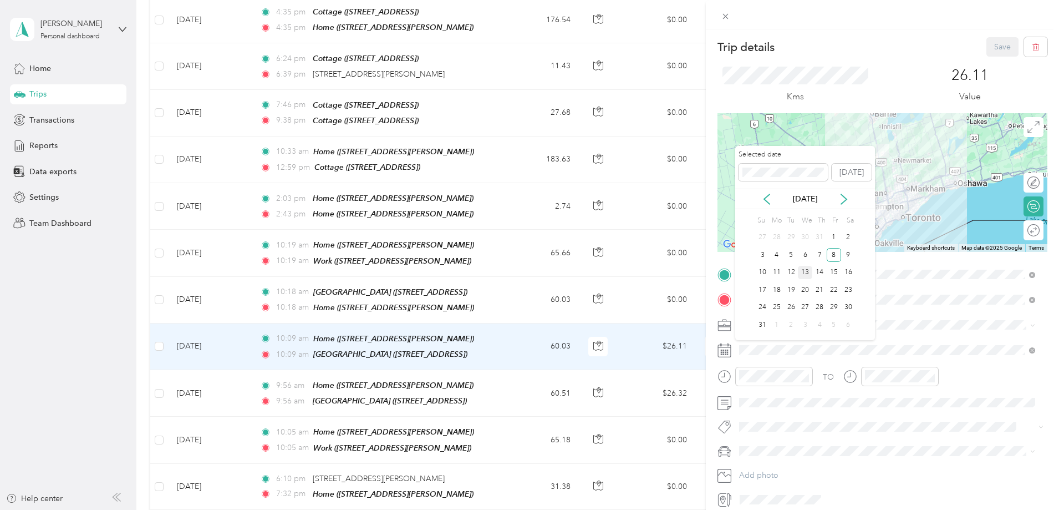
click at [807, 272] on div "13" at bounding box center [805, 273] width 14 height 14
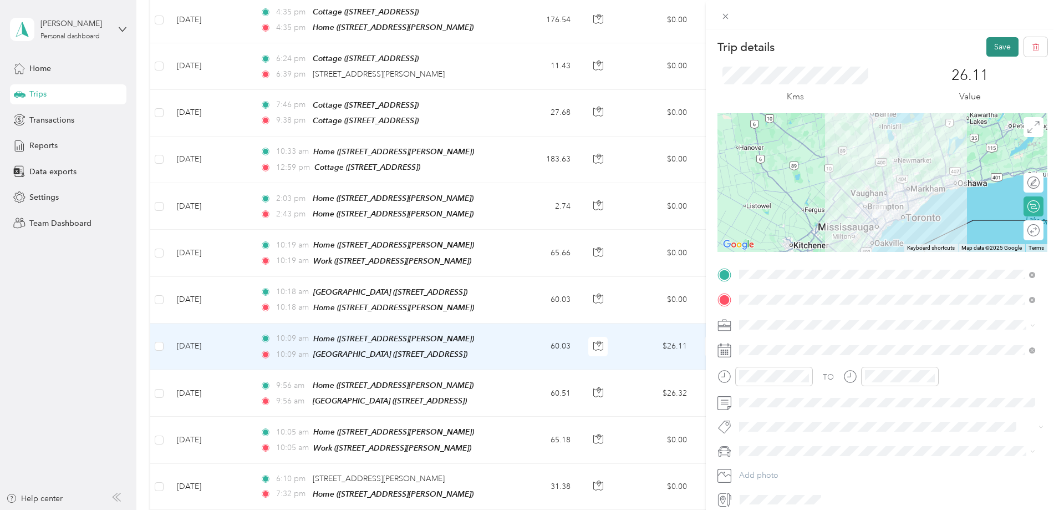
click at [986, 47] on button "Save" at bounding box center [1002, 46] width 32 height 19
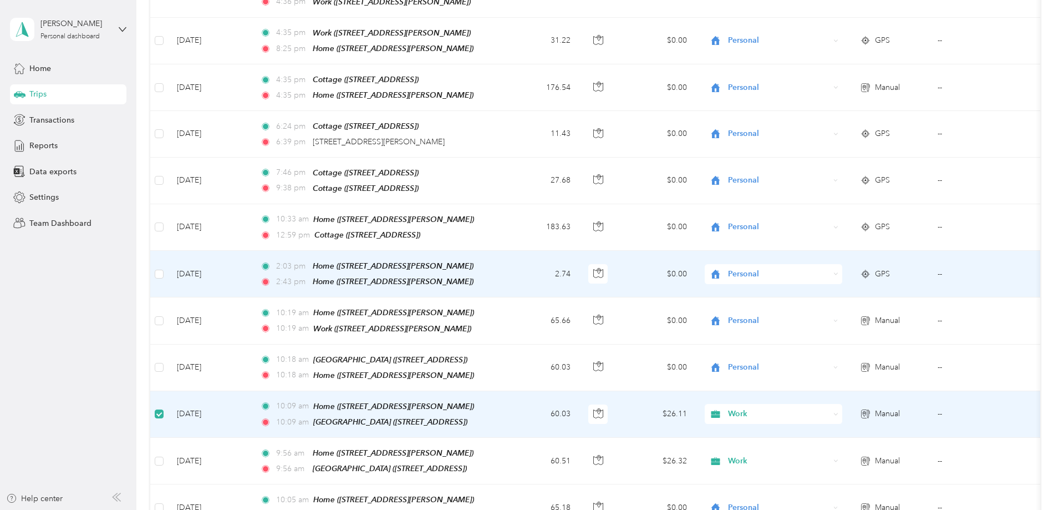
scroll to position [2051, 0]
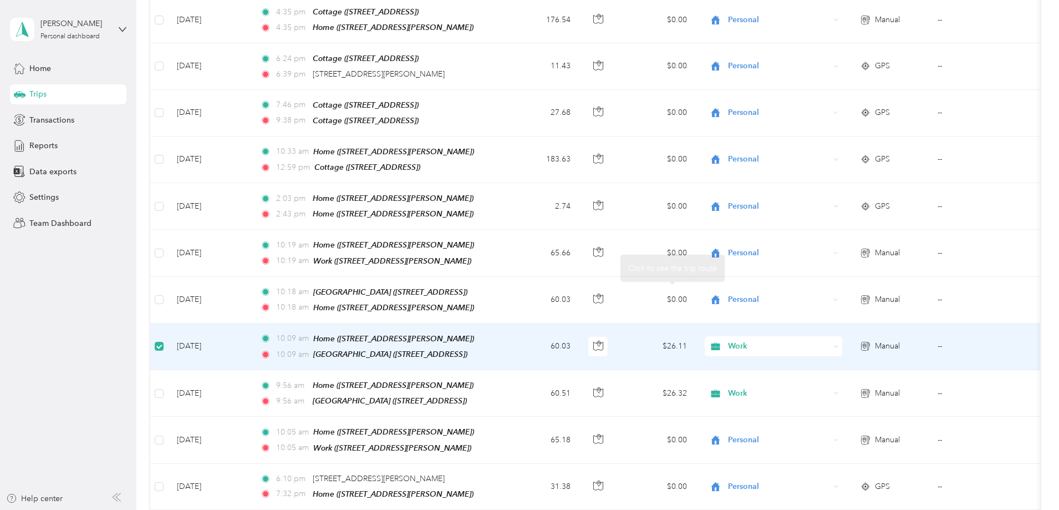
click at [579, 323] on td "60.03" at bounding box center [542, 346] width 73 height 47
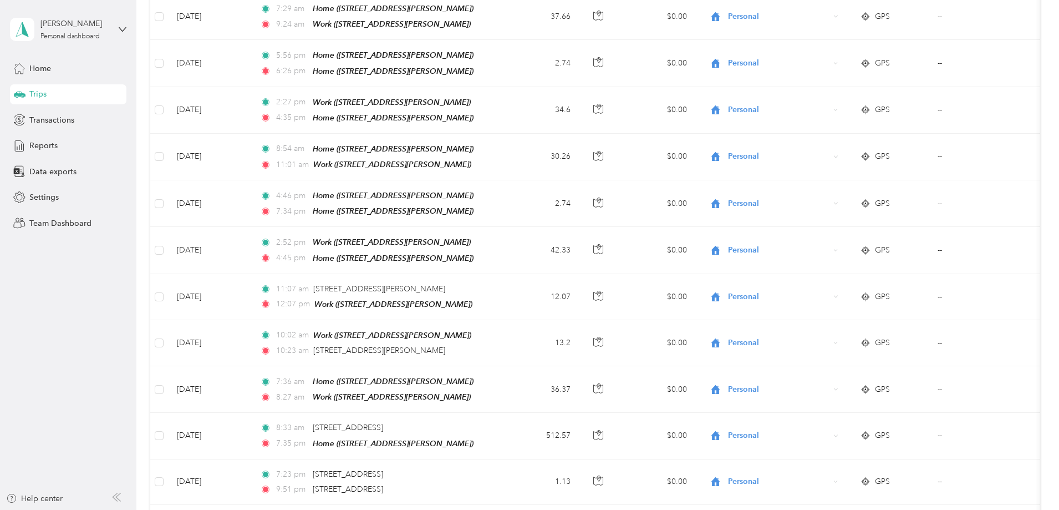
scroll to position [0, 0]
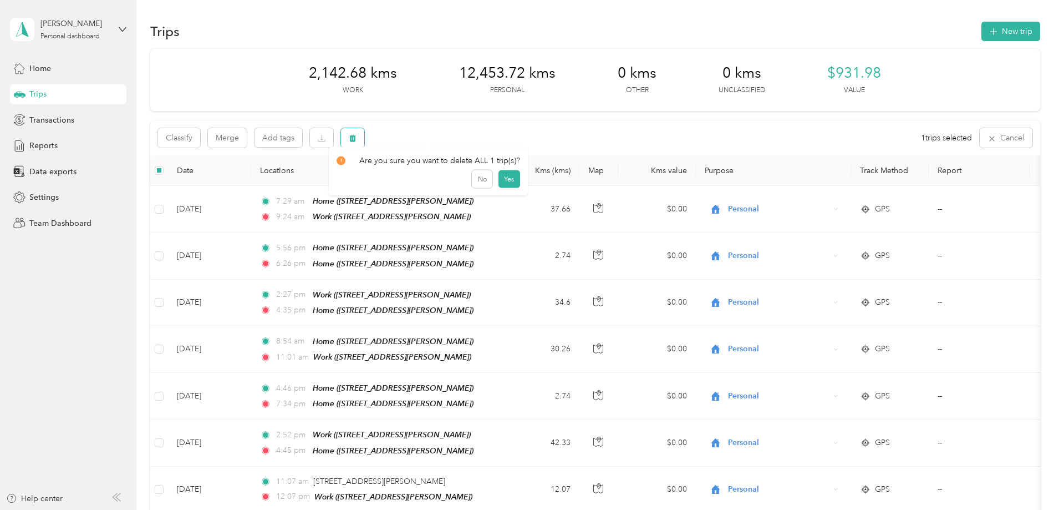
click at [356, 136] on icon "button" at bounding box center [352, 138] width 7 height 7
click at [507, 181] on button "Yes" at bounding box center [509, 184] width 22 height 18
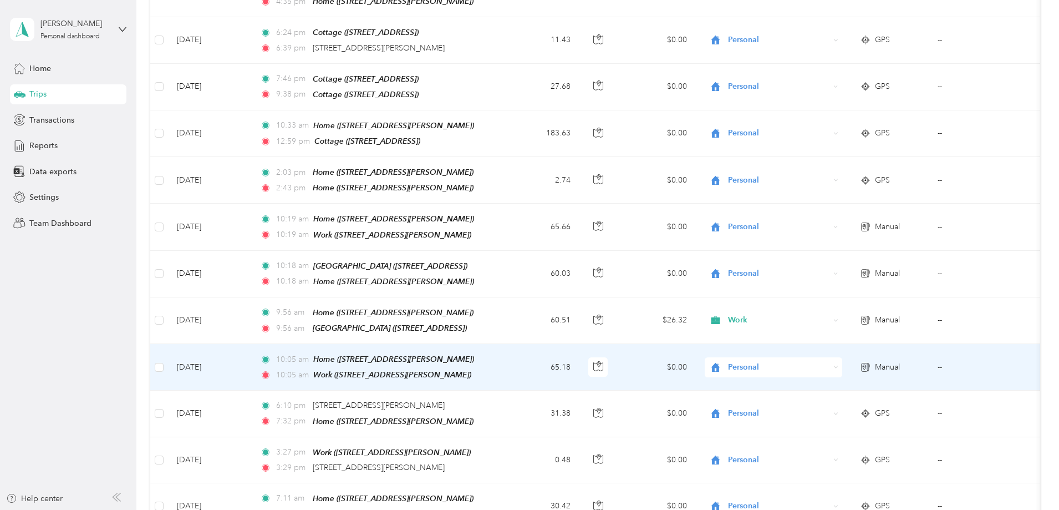
scroll to position [2052, 0]
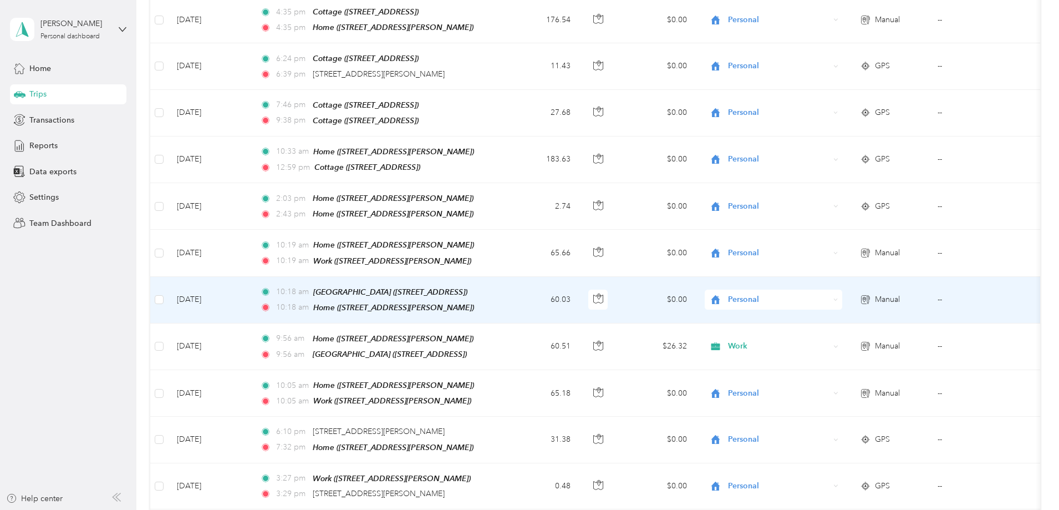
click at [842, 289] on div "Personal" at bounding box center [774, 299] width 138 height 20
click at [844, 274] on span "Work" at bounding box center [857, 277] width 103 height 12
